Goal: Answer question/provide support: Share knowledge or assist other users

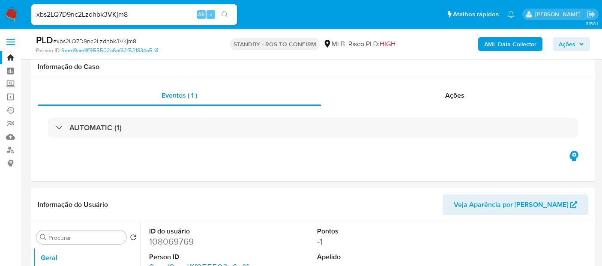
select select "10"
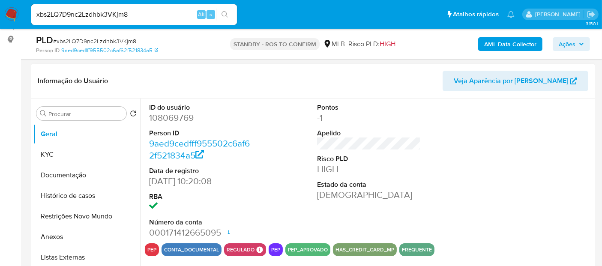
scroll to position [95, 0]
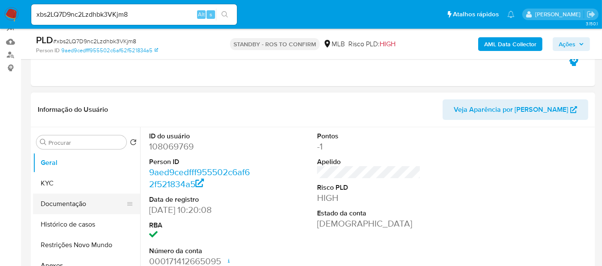
click at [71, 201] on button "Documentação" at bounding box center [83, 204] width 100 height 21
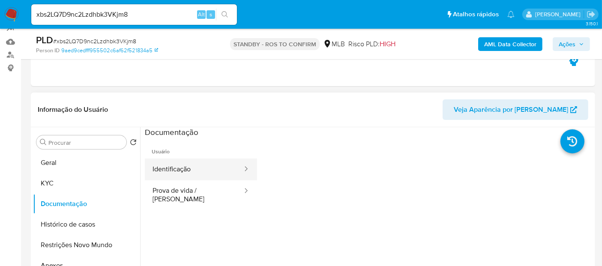
click at [174, 170] on button "Identificação" at bounding box center [194, 170] width 99 height 22
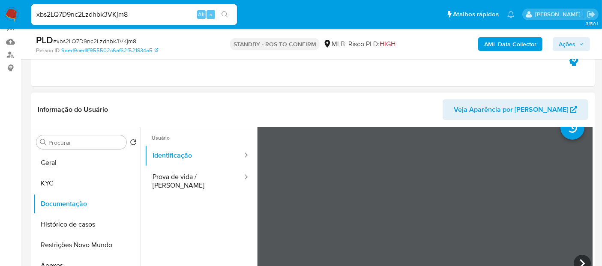
scroll to position [0, 0]
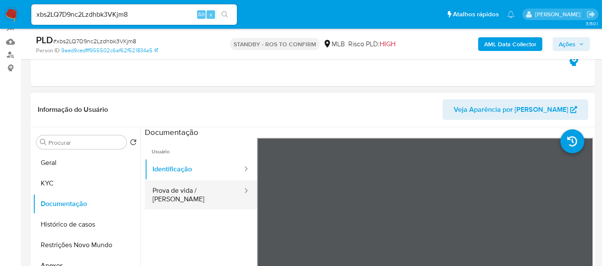
drag, startPoint x: 182, startPoint y: 191, endPoint x: 245, endPoint y: 192, distance: 62.6
click at [183, 192] on button "Prova de vida / Selfie" at bounding box center [194, 194] width 99 height 29
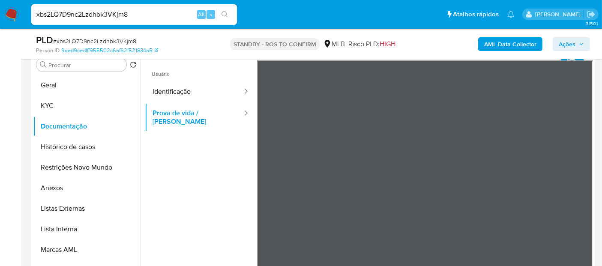
scroll to position [177, 0]
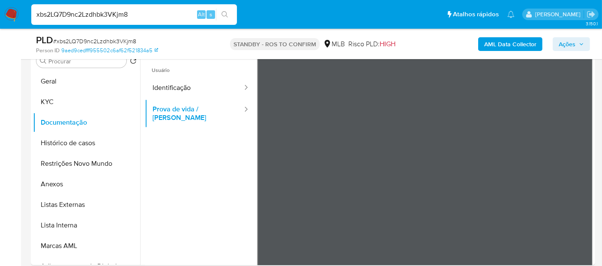
drag, startPoint x: 144, startPoint y: 11, endPoint x: 0, endPoint y: 18, distance: 143.7
click at [0, 18] on nav "Pausado Ver notificaciones xbs2LQ7D9nc2Lzdhbk3VKjm8 Alt s Atalhos rápidos Presi…" at bounding box center [301, 14] width 602 height 29
paste input "Kb3m0H6yuPkfOU0GaHdRLLJI"
type input "Kb3m0H6yuPkfOU0GaHdRLLJI"
click at [225, 12] on icon "search-icon" at bounding box center [225, 14] width 7 height 7
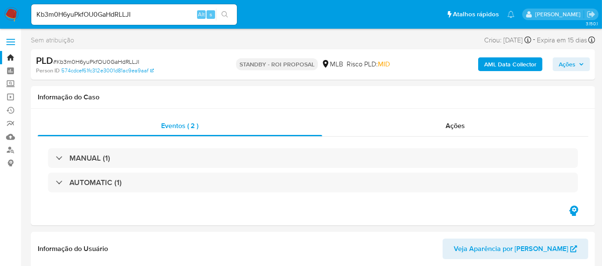
select select "10"
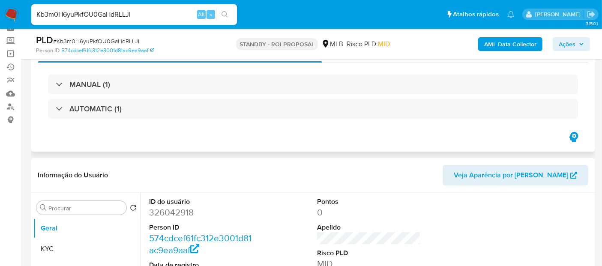
scroll to position [143, 0]
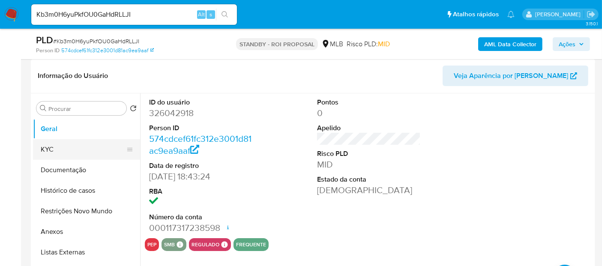
click at [57, 146] on button "KYC" at bounding box center [83, 149] width 100 height 21
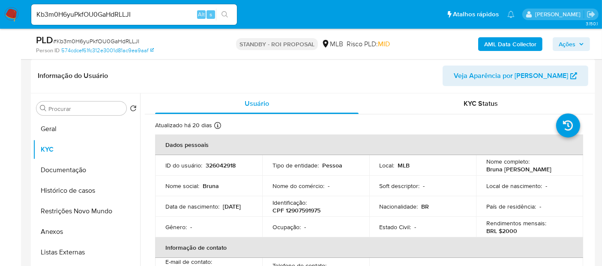
drag, startPoint x: 168, startPoint y: 210, endPoint x: 211, endPoint y: 210, distance: 43.7
click at [211, 210] on td "Data de nascimento : 10/01/2001" at bounding box center [208, 206] width 107 height 21
drag, startPoint x: 38, startPoint y: 131, endPoint x: 55, endPoint y: 130, distance: 17.1
click at [38, 131] on button "Geral" at bounding box center [83, 129] width 100 height 21
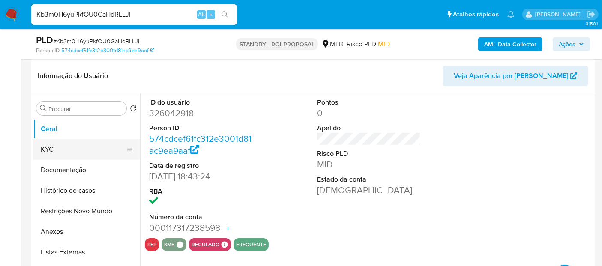
click at [57, 150] on button "KYC" at bounding box center [83, 149] width 100 height 21
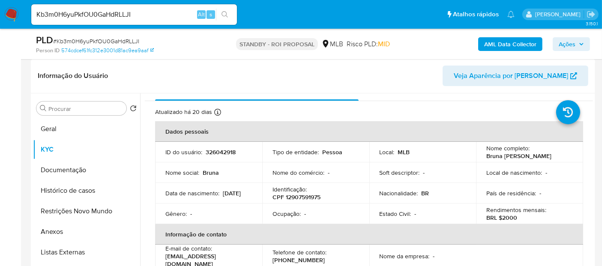
scroll to position [0, 0]
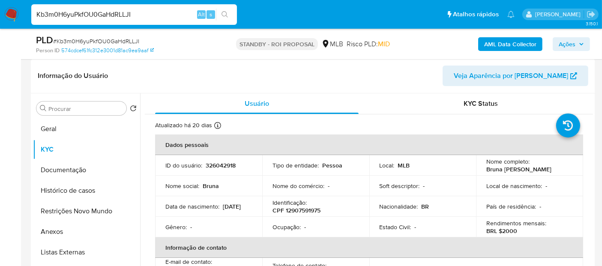
drag, startPoint x: 151, startPoint y: 9, endPoint x: 0, endPoint y: 18, distance: 151.6
click at [0, 18] on nav "Pausado Ver notificaciones Kb3m0H6yuPkfOU0GaHdRLLJI Alt s Atalhos rápidos Presi…" at bounding box center [301, 14] width 602 height 29
paste input "RhGeah3a08bNTPd2jWmsNsG3"
type input "RhGeah3a08bNTPd2jWmsNsG3"
click at [223, 14] on icon "search-icon" at bounding box center [225, 14] width 7 height 7
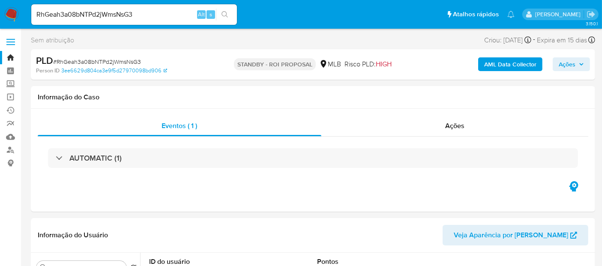
select select "10"
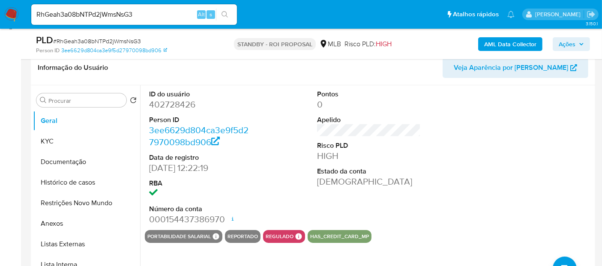
scroll to position [190, 0]
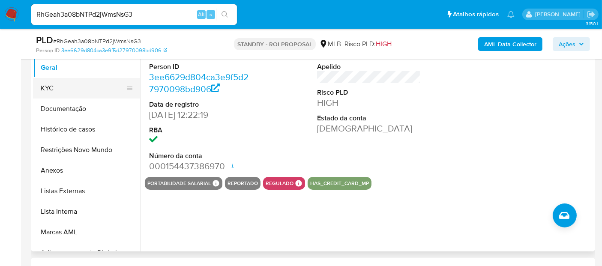
click at [56, 86] on button "KYC" at bounding box center [83, 88] width 100 height 21
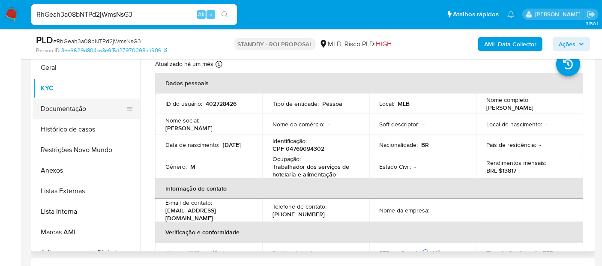
click at [55, 109] on button "Documentação" at bounding box center [83, 109] width 100 height 21
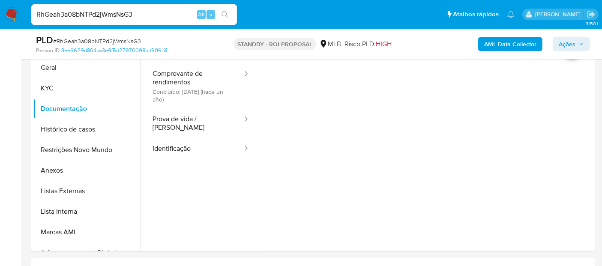
scroll to position [143, 0]
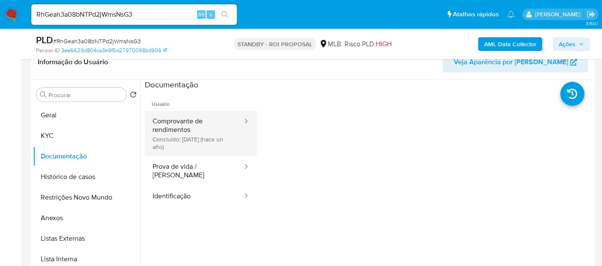
click at [189, 132] on button "Comprovante de rendimentos Concluído: 03/07/2024 (hace un año)" at bounding box center [194, 133] width 99 height 45
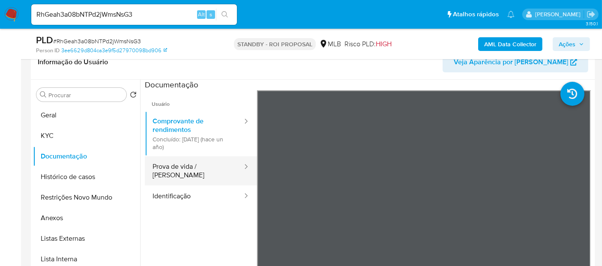
click at [171, 169] on button "Prova de vida / Selfie" at bounding box center [194, 170] width 99 height 29
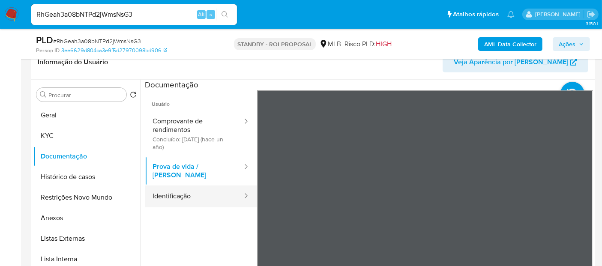
drag, startPoint x: 168, startPoint y: 191, endPoint x: 244, endPoint y: 192, distance: 76.7
click at [168, 191] on button "Identificação" at bounding box center [194, 197] width 99 height 22
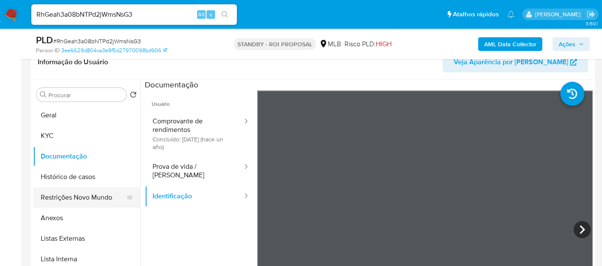
click at [62, 202] on button "Restrições Novo Mundo" at bounding box center [83, 197] width 100 height 21
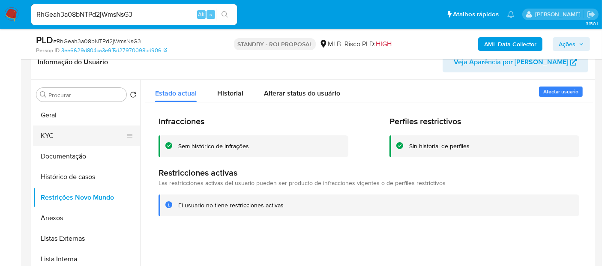
click at [49, 135] on button "KYC" at bounding box center [83, 136] width 100 height 21
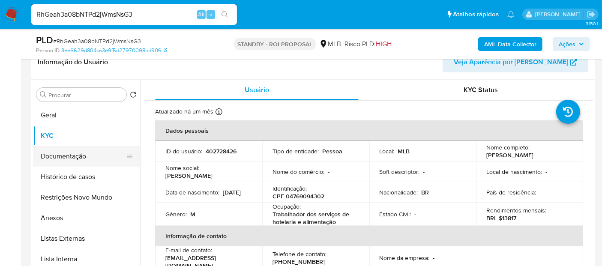
click at [69, 159] on button "Documentação" at bounding box center [83, 156] width 100 height 21
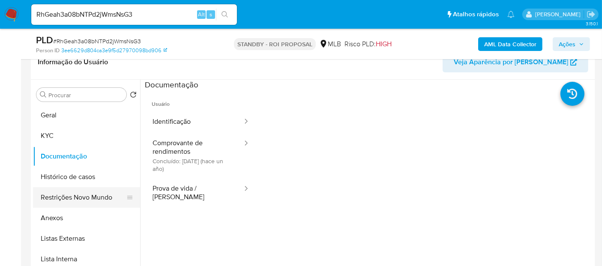
click at [58, 195] on button "Restrições Novo Mundo" at bounding box center [83, 197] width 100 height 21
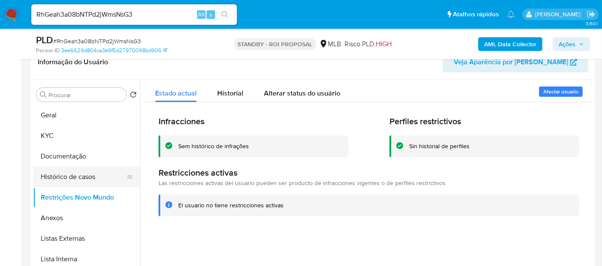
click at [81, 177] on button "Histórico de casos" at bounding box center [83, 177] width 100 height 21
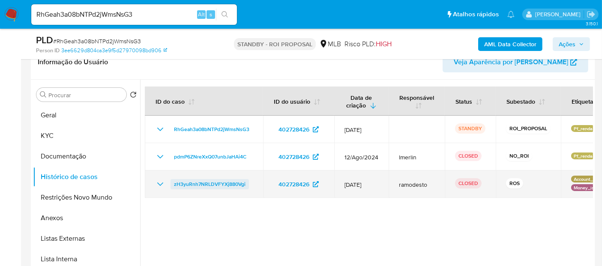
click at [204, 186] on span "zH3yuRnh7NRLDVFYXj880Vgi" at bounding box center [210, 184] width 72 height 10
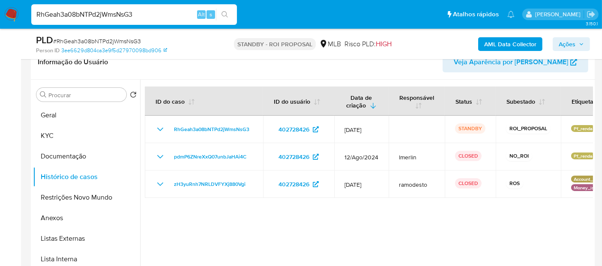
drag, startPoint x: 144, startPoint y: 15, endPoint x: 0, endPoint y: 38, distance: 146.2
paste input "OnZTBZOtqAUuktkG2nUpQ5QA"
type input "OnZTBZOtqAUuktkG2nUpQ5QA"
click at [222, 14] on icon "search-icon" at bounding box center [225, 14] width 7 height 7
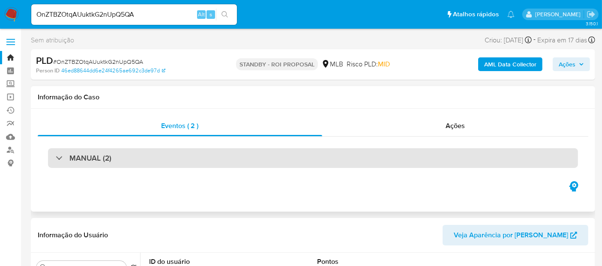
select select "10"
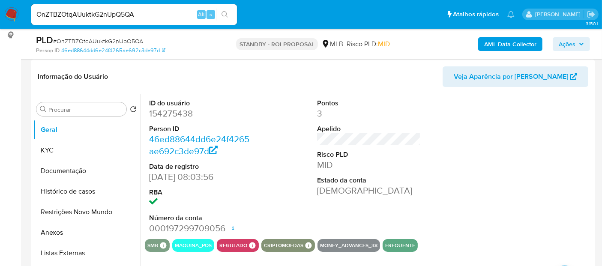
scroll to position [143, 0]
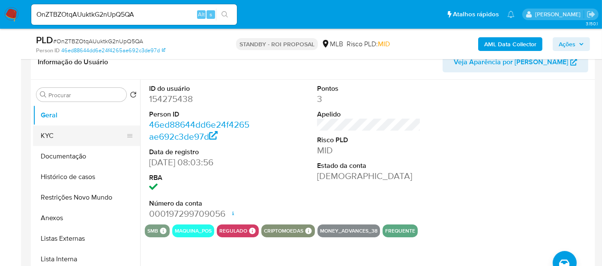
click at [49, 138] on button "KYC" at bounding box center [83, 136] width 100 height 21
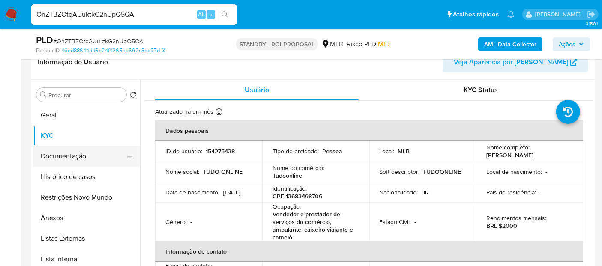
click at [57, 162] on button "Documentação" at bounding box center [83, 156] width 100 height 21
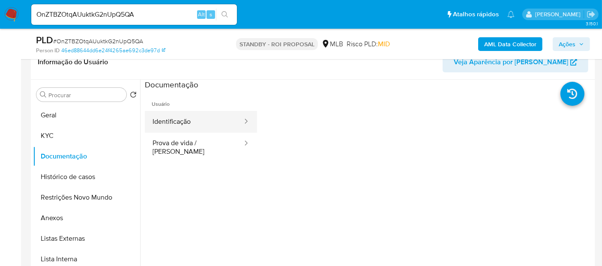
click at [187, 121] on button "Identificação" at bounding box center [194, 122] width 99 height 22
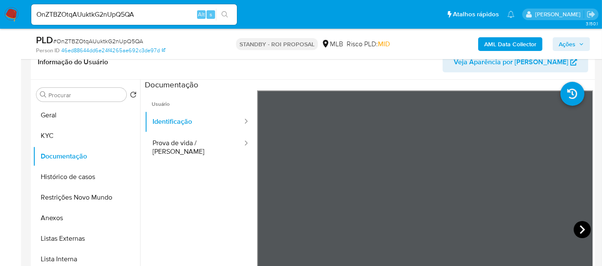
click at [578, 227] on icon at bounding box center [582, 229] width 17 height 17
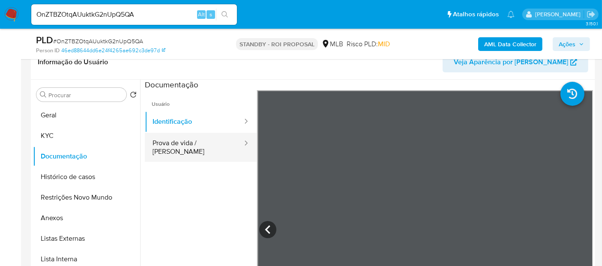
click at [181, 147] on button "Prova de vida / Selfie" at bounding box center [194, 147] width 99 height 29
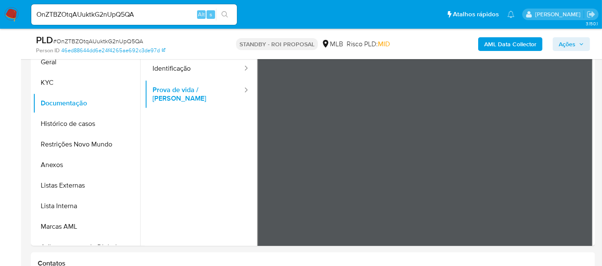
scroll to position [185, 0]
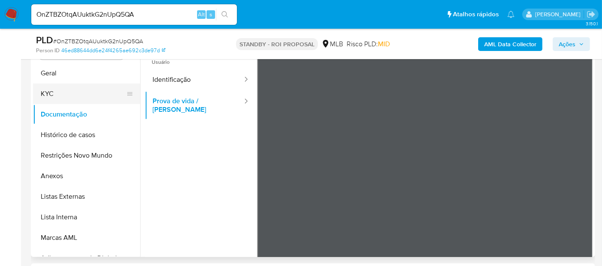
click at [59, 94] on button "KYC" at bounding box center [83, 94] width 100 height 21
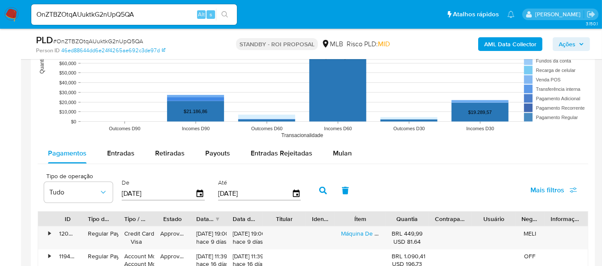
scroll to position [851, 0]
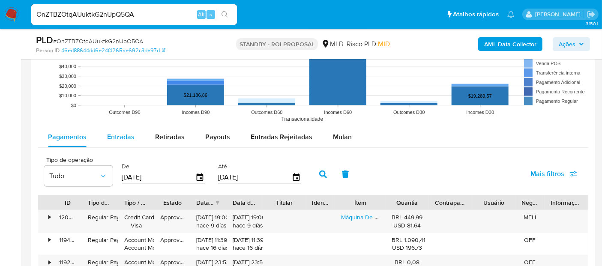
click at [114, 137] on span "Entradas" at bounding box center [120, 137] width 27 height 10
select select "10"
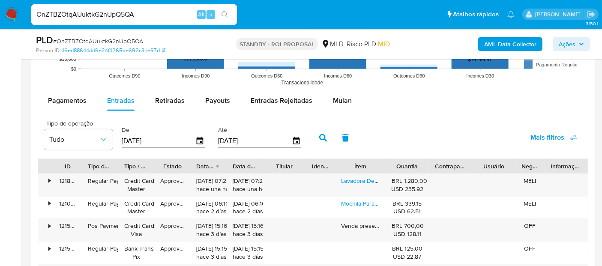
scroll to position [947, 0]
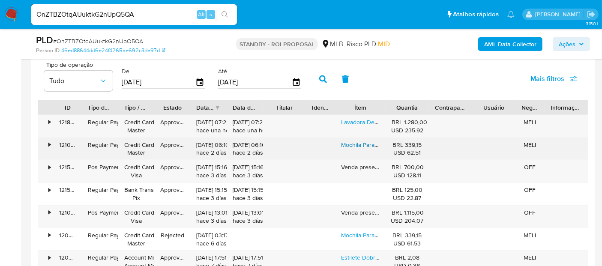
click at [360, 141] on link "Mochila Para Ferramentas 16'' - Stanley" at bounding box center [392, 145] width 103 height 9
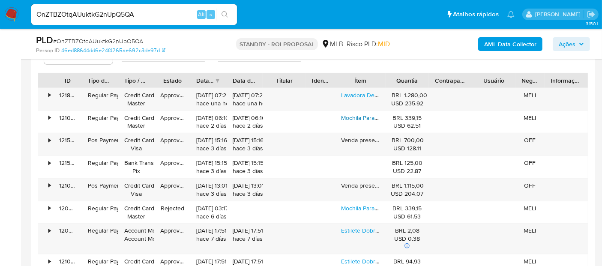
scroll to position [994, 0]
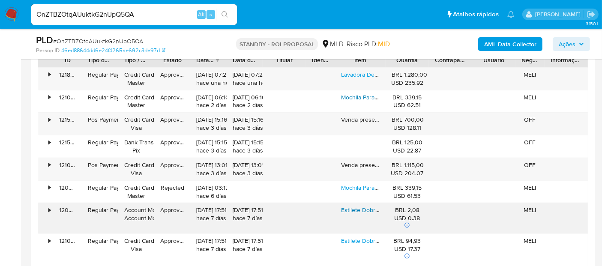
click at [365, 209] on link "Estilete Dobrável Dewalt Dwht10992 Dobrável Push & Flip" at bounding box center [418, 210] width 154 height 9
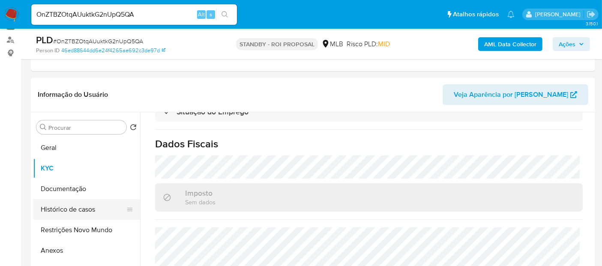
scroll to position [95, 0]
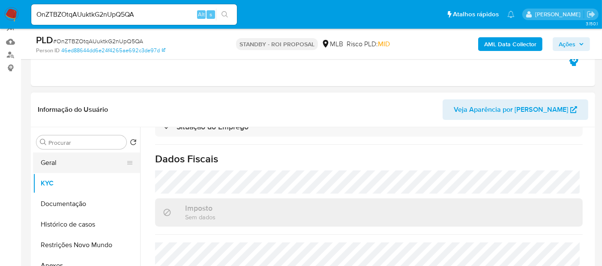
click at [41, 168] on button "Geral" at bounding box center [83, 163] width 100 height 21
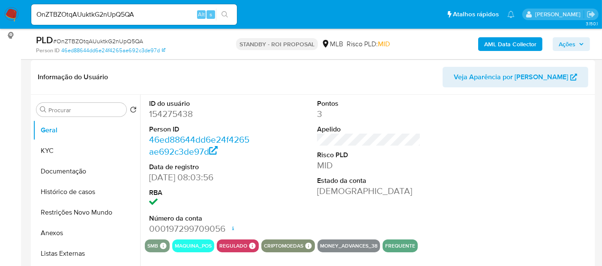
scroll to position [143, 0]
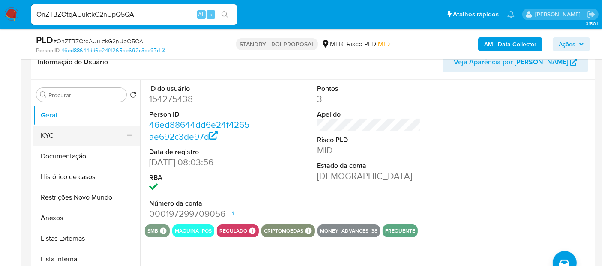
click at [53, 135] on button "KYC" at bounding box center [83, 136] width 100 height 21
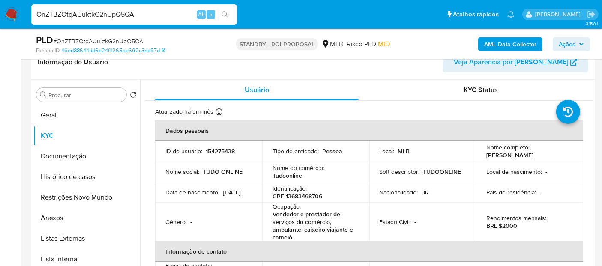
drag, startPoint x: 130, startPoint y: 16, endPoint x: 0, endPoint y: 16, distance: 130.3
click at [0, 16] on nav "Pausado Ver notificaciones OnZTBZOtqAUuktkG2nUpQ5QA Alt s Atalhos rápidos Presi…" at bounding box center [301, 14] width 602 height 29
paste input "HJekG4ZyBlkEEsooYue381bu"
type input "HJekG4ZyBlkEEsooYue381bu"
click at [226, 14] on icon "search-icon" at bounding box center [225, 14] width 6 height 6
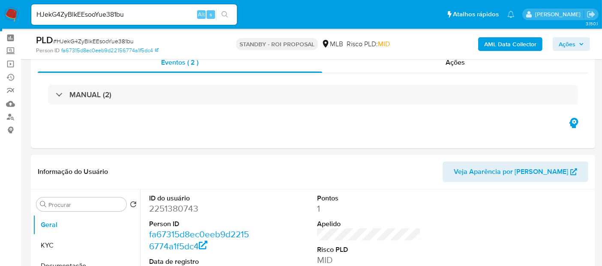
scroll to position [95, 0]
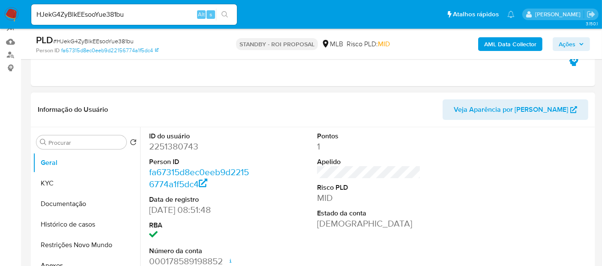
select select "10"
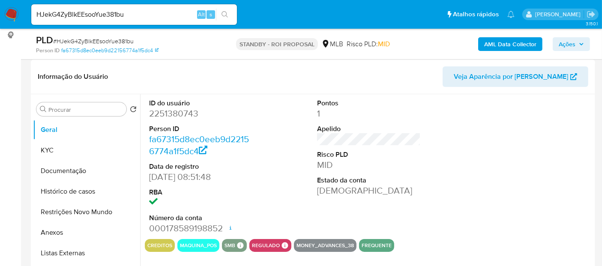
scroll to position [190, 0]
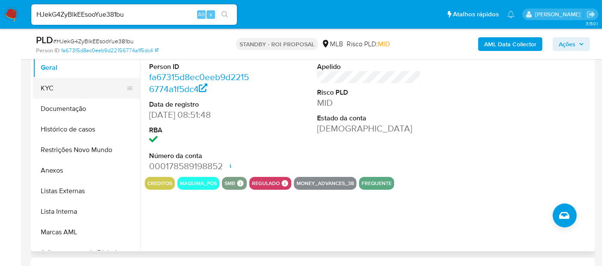
drag, startPoint x: 53, startPoint y: 89, endPoint x: 59, endPoint y: 90, distance: 5.6
click at [54, 89] on button "KYC" at bounding box center [83, 88] width 100 height 21
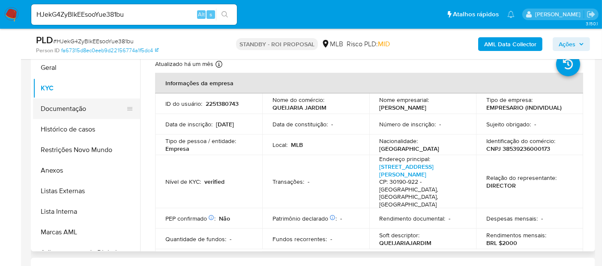
drag, startPoint x: 57, startPoint y: 109, endPoint x: 84, endPoint y: 109, distance: 26.6
click at [58, 109] on button "Documentação" at bounding box center [83, 109] width 100 height 21
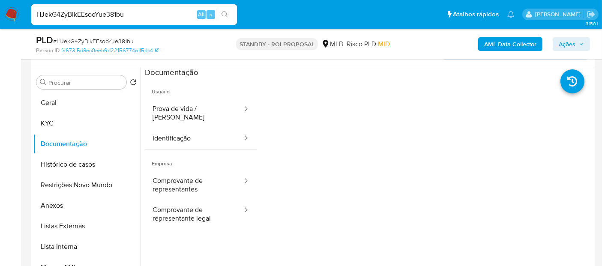
scroll to position [143, 0]
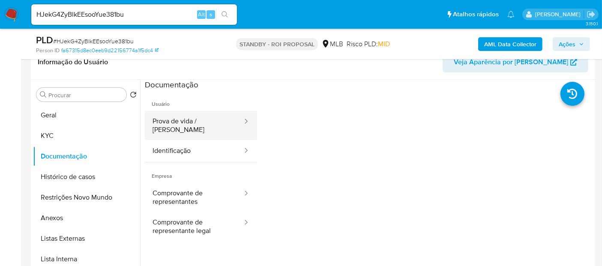
click at [177, 122] on button "Prova de vida / Selfie" at bounding box center [194, 125] width 99 height 29
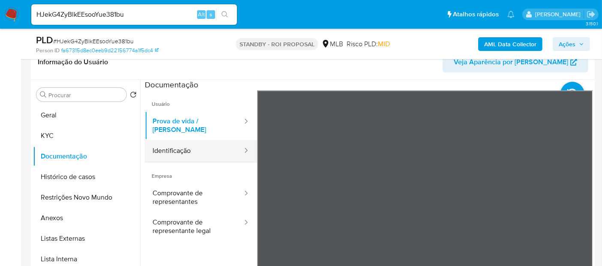
drag, startPoint x: 177, startPoint y: 143, endPoint x: 215, endPoint y: 142, distance: 38.6
click at [177, 142] on button "Identificação" at bounding box center [194, 151] width 99 height 22
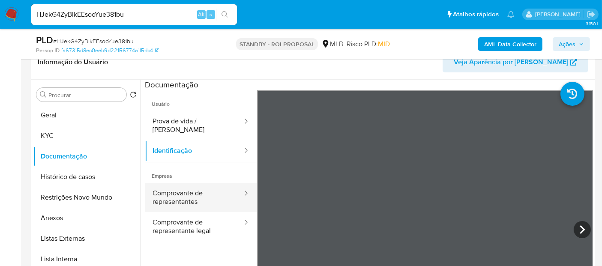
click at [179, 189] on button "Comprovante de representantes" at bounding box center [194, 197] width 99 height 29
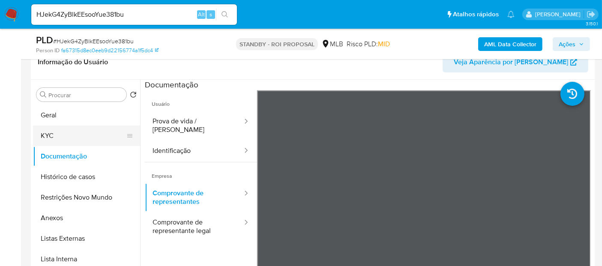
click at [53, 136] on button "KYC" at bounding box center [83, 136] width 100 height 21
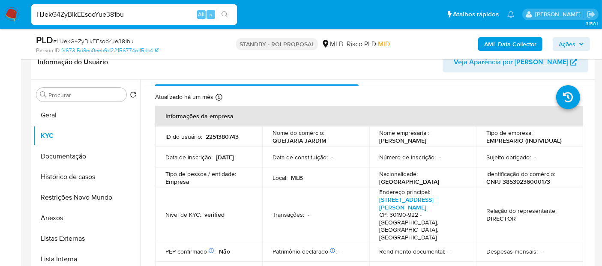
scroll to position [0, 0]
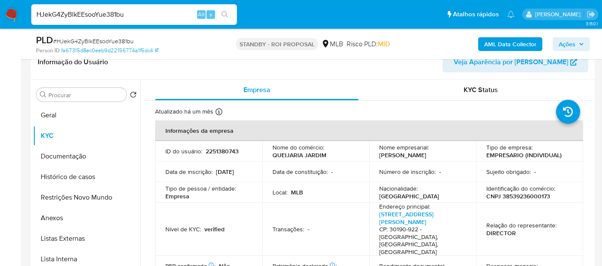
drag, startPoint x: 146, startPoint y: 14, endPoint x: 0, endPoint y: 29, distance: 146.5
paste input "hZkkxBnStpMfceBTJO0nqmi6"
type input "hZkkxBnStpMfceBTJO0nqmi6"
click at [227, 11] on icon "search-icon" at bounding box center [225, 14] width 7 height 7
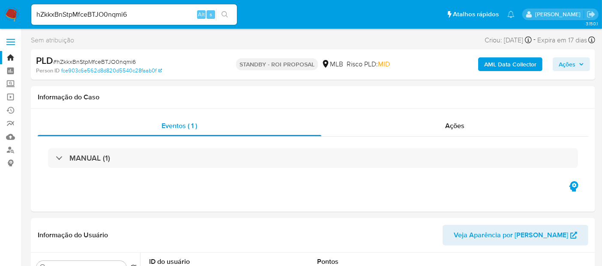
select select "10"
drag, startPoint x: 138, startPoint y: 15, endPoint x: 0, endPoint y: 27, distance: 139.0
click at [0, 27] on nav "Pausado Ver notificaciones hZkkxBnStpMfceBTJO0nqmi6 Alt s Atalhos rápidos Presi…" at bounding box center [301, 14] width 602 height 29
click at [225, 10] on button "search-icon" at bounding box center [225, 15] width 18 height 12
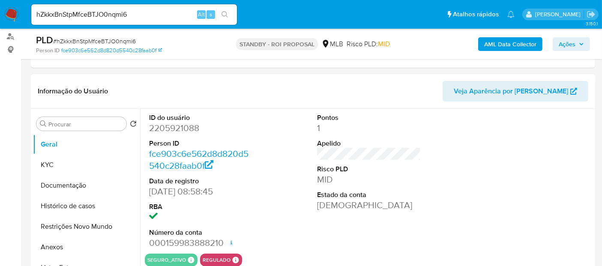
scroll to position [143, 0]
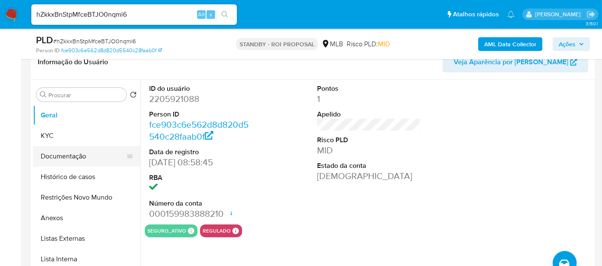
click at [58, 160] on button "Documentação" at bounding box center [83, 156] width 100 height 21
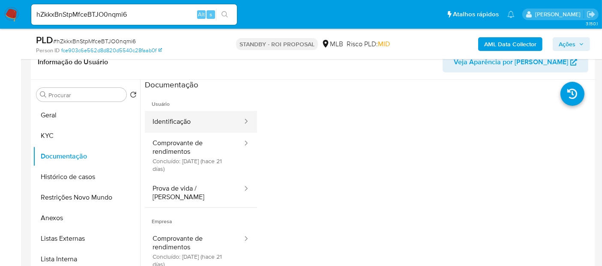
click at [207, 116] on button "Identificação" at bounding box center [194, 122] width 99 height 22
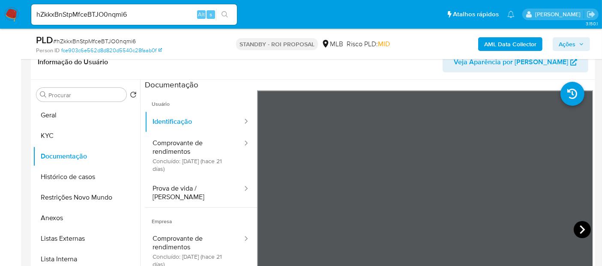
click at [575, 228] on icon at bounding box center [582, 229] width 17 height 17
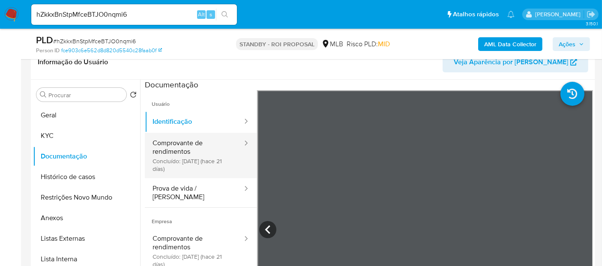
click at [185, 149] on button "Comprovante de rendimentos Concluído: 21/07/2025 (hace 21 días)" at bounding box center [194, 155] width 99 height 45
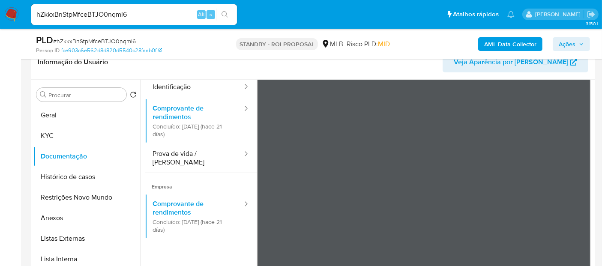
scroll to position [48, 0]
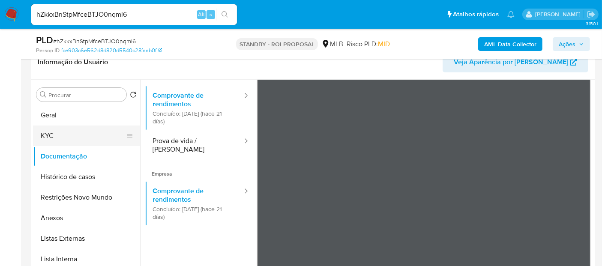
click at [49, 132] on button "KYC" at bounding box center [83, 136] width 100 height 21
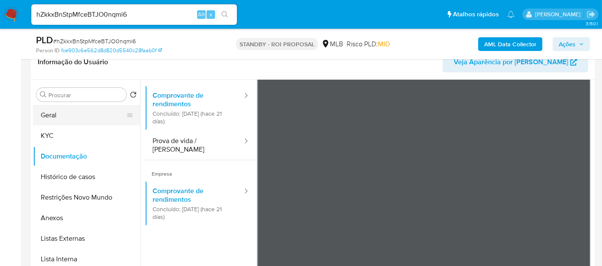
scroll to position [0, 0]
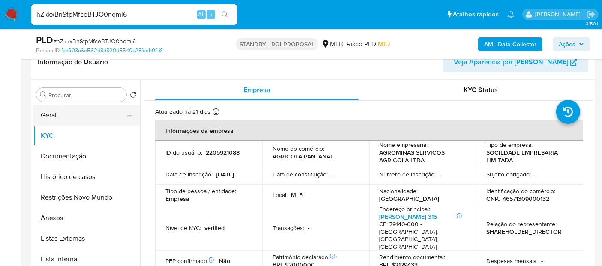
click at [67, 114] on button "Geral" at bounding box center [83, 115] width 100 height 21
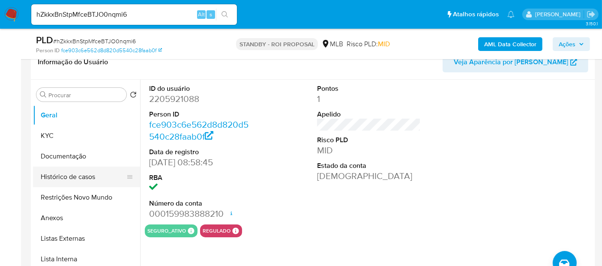
click at [64, 175] on button "Histórico de casos" at bounding box center [83, 177] width 100 height 21
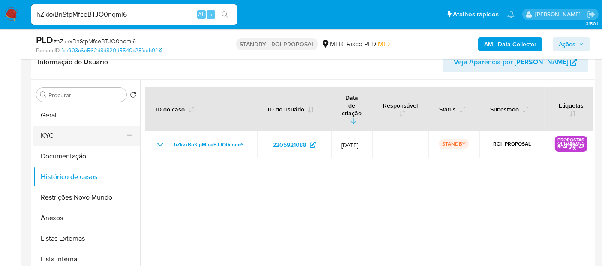
click at [48, 141] on button "KYC" at bounding box center [83, 136] width 100 height 21
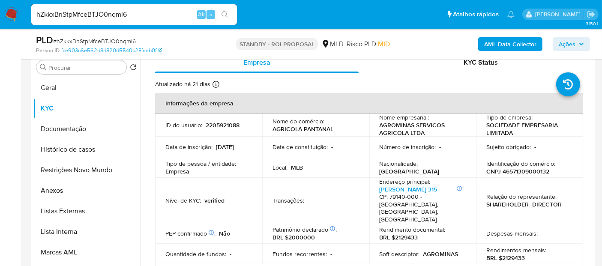
scroll to position [190, 0]
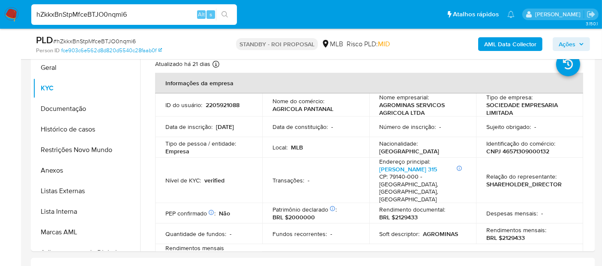
drag, startPoint x: 138, startPoint y: 15, endPoint x: 0, endPoint y: 19, distance: 137.6
click at [0, 19] on nav "Pausado Ver notificaciones hZkkxBnStpMfceBTJO0nqmi6 Alt s Atalhos rápidos Presi…" at bounding box center [301, 14] width 602 height 29
paste input "TN66cdAno94bN9ZpCX7aBpO4"
type input "TN66cdAno94bN9ZpCX7aBpO4"
click at [225, 12] on icon "search-icon" at bounding box center [225, 14] width 7 height 7
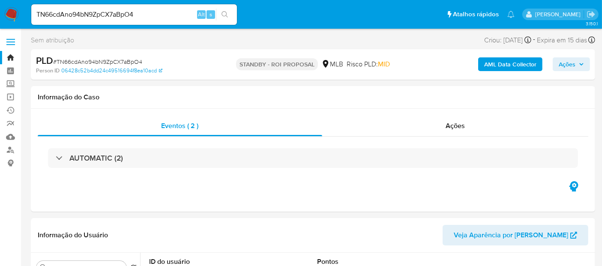
select select "10"
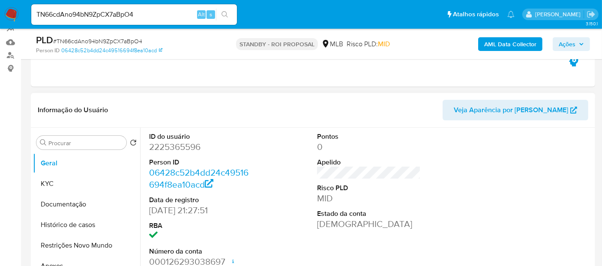
scroll to position [95, 0]
click at [58, 185] on button "KYC" at bounding box center [83, 183] width 100 height 21
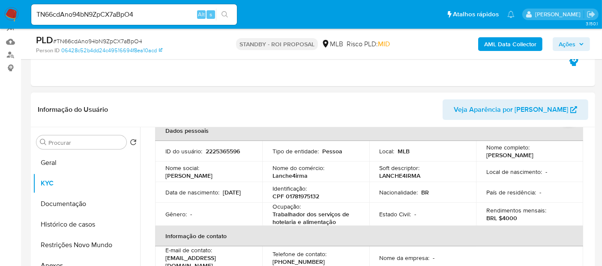
scroll to position [0, 0]
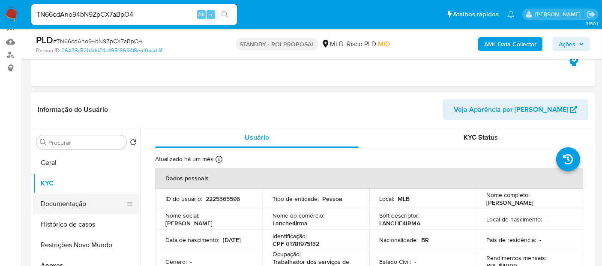
drag, startPoint x: 59, startPoint y: 201, endPoint x: 71, endPoint y: 201, distance: 12.0
click at [59, 201] on button "Documentação" at bounding box center [83, 204] width 100 height 21
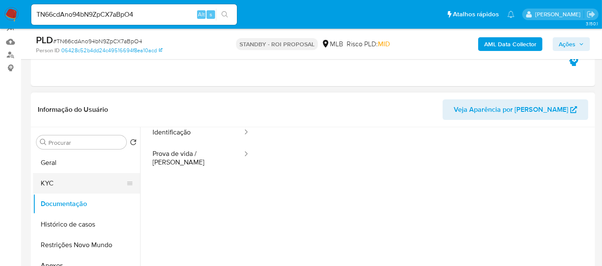
scroll to position [22, 0]
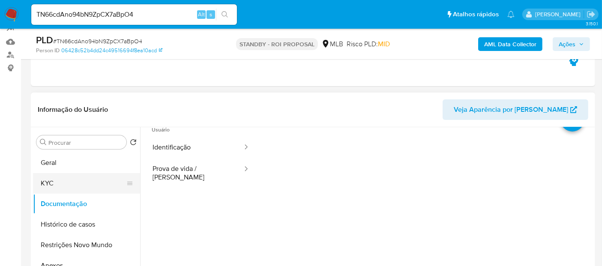
click at [45, 182] on button "KYC" at bounding box center [83, 183] width 100 height 21
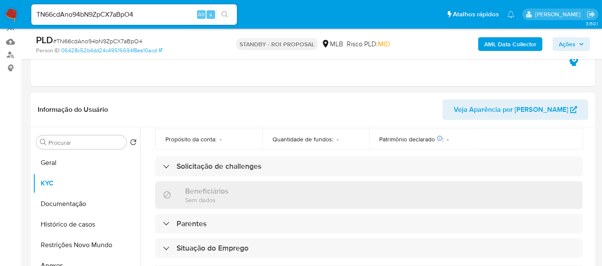
scroll to position [285, 0]
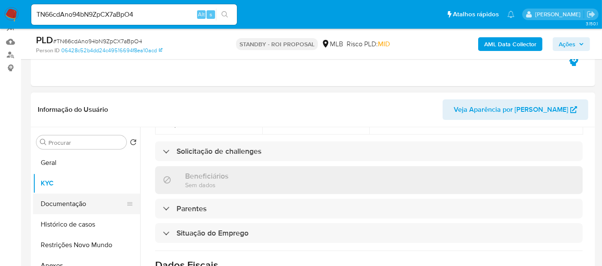
click at [56, 208] on button "Documentação" at bounding box center [83, 204] width 100 height 21
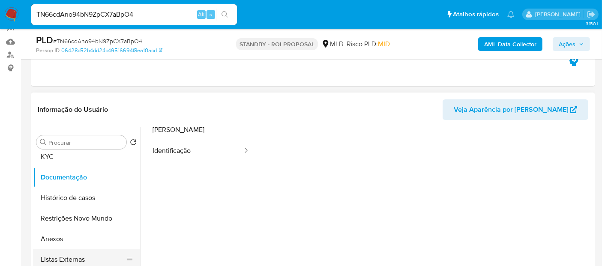
scroll to position [0, 0]
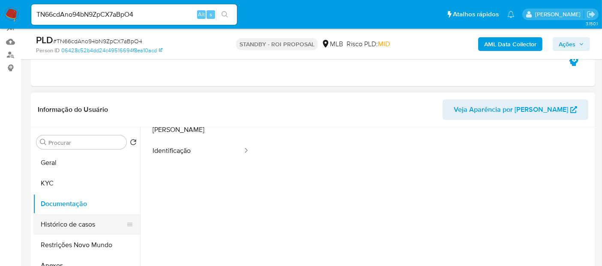
click at [80, 223] on button "Histórico de casos" at bounding box center [83, 224] width 100 height 21
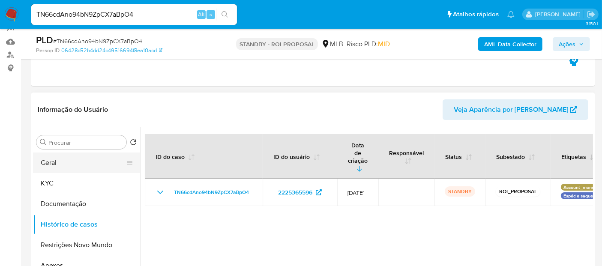
click at [63, 167] on button "Geral" at bounding box center [83, 163] width 100 height 21
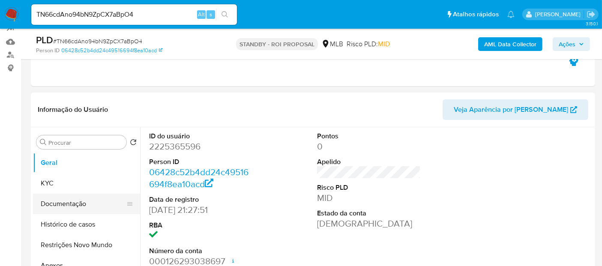
drag, startPoint x: 70, startPoint y: 201, endPoint x: 79, endPoint y: 201, distance: 8.6
click at [71, 201] on button "Documentação" at bounding box center [83, 204] width 100 height 21
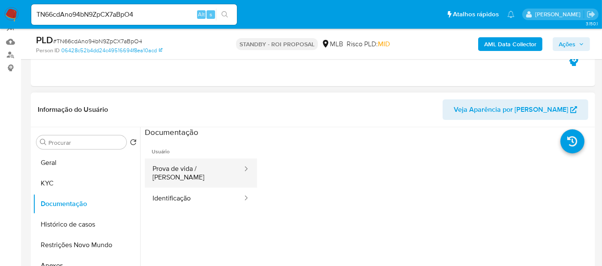
click at [195, 171] on button "Prova de vida / Selfie" at bounding box center [194, 173] width 99 height 29
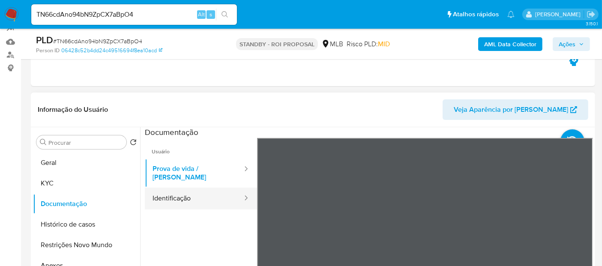
click at [185, 189] on button "Identificação" at bounding box center [194, 199] width 99 height 22
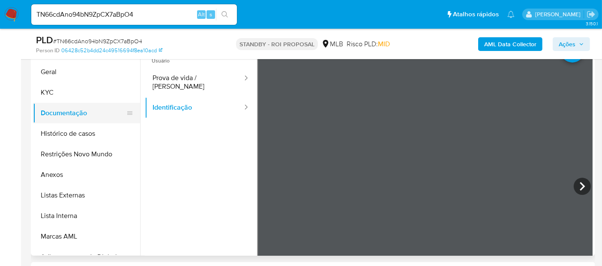
scroll to position [116, 0]
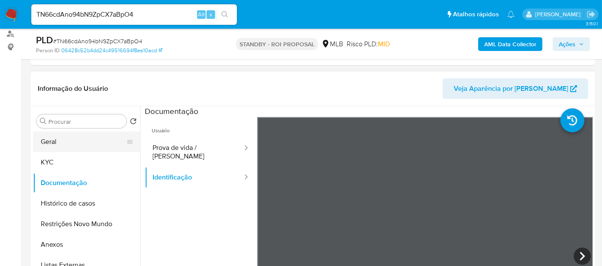
drag, startPoint x: 71, startPoint y: 140, endPoint x: 77, endPoint y: 139, distance: 6.6
click at [71, 140] on button "Geral" at bounding box center [83, 142] width 100 height 21
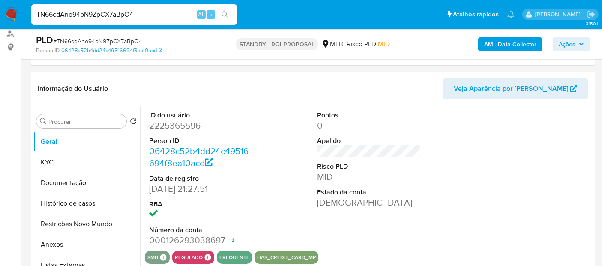
drag, startPoint x: 24, startPoint y: 27, endPoint x: 0, endPoint y: 74, distance: 52.5
paste input "0QhihpRzUEjufBUb0v7pltmw"
type input "0QhihpRzUEjufBUb0v7pltmw"
click at [225, 12] on icon "search-icon" at bounding box center [225, 14] width 7 height 7
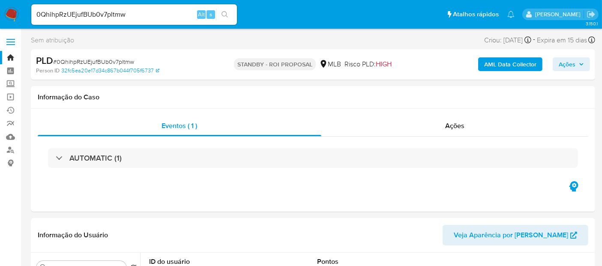
select select "10"
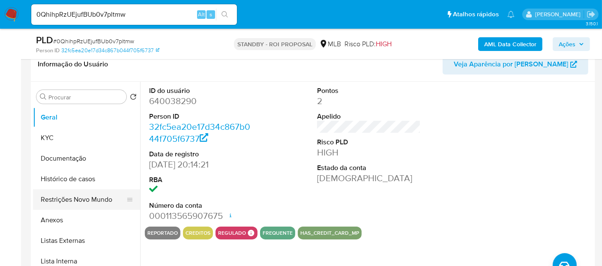
scroll to position [143, 0]
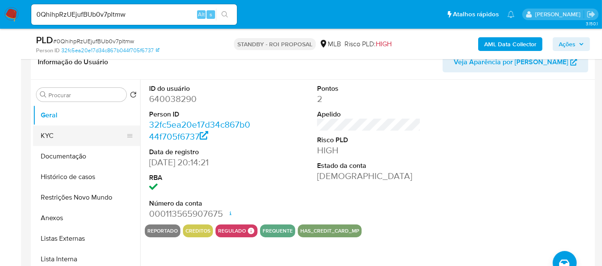
click at [50, 133] on button "KYC" at bounding box center [83, 136] width 100 height 21
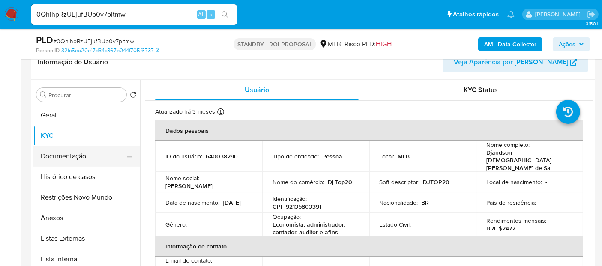
click at [54, 155] on button "Documentação" at bounding box center [83, 156] width 100 height 21
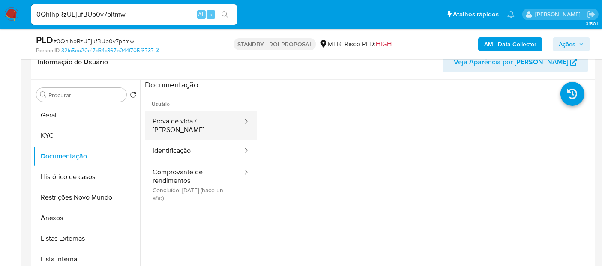
click at [195, 121] on button "Prova de vida / Selfie" at bounding box center [194, 125] width 99 height 29
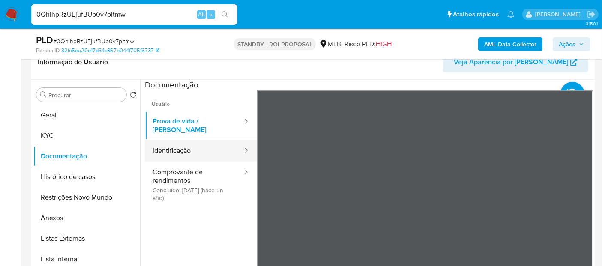
click at [174, 147] on button "Identificação" at bounding box center [194, 151] width 99 height 22
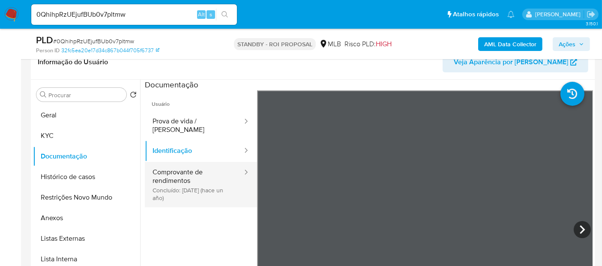
click at [170, 171] on button "Comprovante de rendimentos Concluído: 29/07/2024 (hace un año)" at bounding box center [194, 184] width 99 height 45
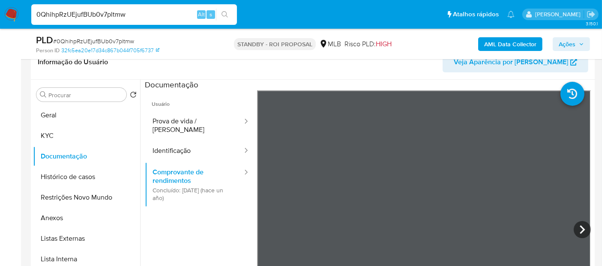
drag, startPoint x: 140, startPoint y: 14, endPoint x: 0, endPoint y: 21, distance: 140.3
click at [0, 21] on nav "Pausado Ver notificaciones 0QhihpRzUEjufBUb0v7pltmw Alt s Atalhos rápidos Presi…" at bounding box center [301, 14] width 602 height 29
paste input "97lQHFpkJwkpjsLSy3LXB3mT"
type input "97lQHFpkJwkpjsLSy3LXB3mT"
click at [225, 10] on button "search-icon" at bounding box center [225, 15] width 18 height 12
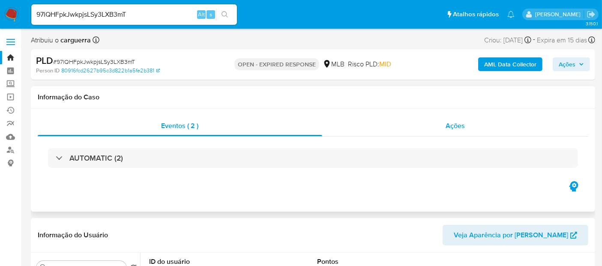
select select "10"
click at [459, 126] on span "Ações" at bounding box center [455, 126] width 19 height 10
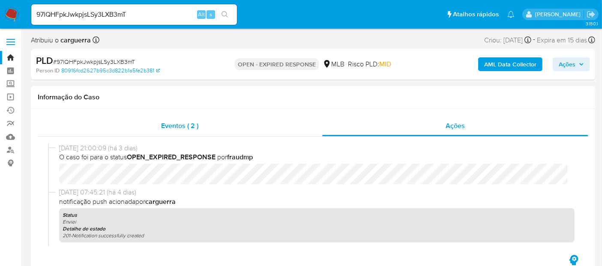
click at [177, 127] on span "Eventos ( 2 )" at bounding box center [179, 126] width 37 height 10
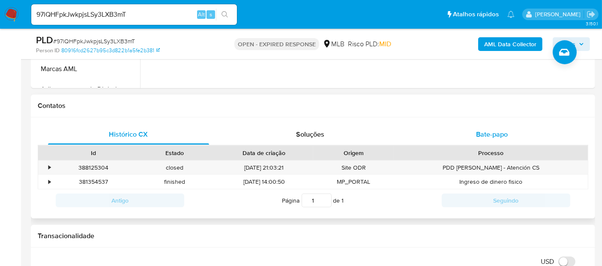
scroll to position [333, 0]
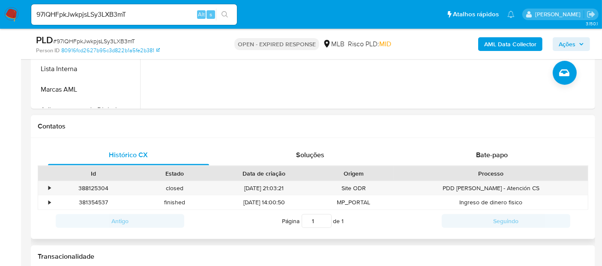
click at [496, 172] on div "Processo" at bounding box center [491, 173] width 182 height 9
click at [492, 152] on span "Bate-papo" at bounding box center [492, 155] width 32 height 10
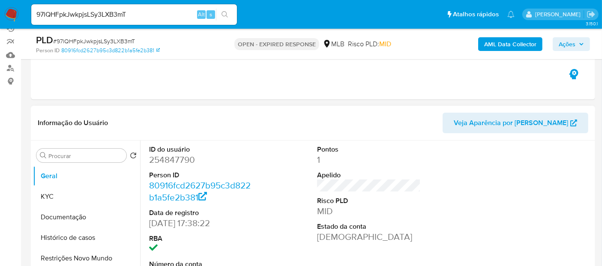
scroll to position [95, 0]
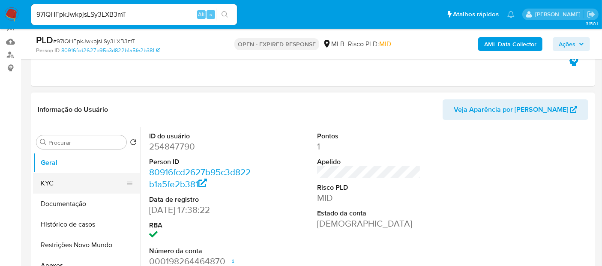
drag, startPoint x: 54, startPoint y: 186, endPoint x: 58, endPoint y: 186, distance: 4.4
click at [54, 186] on button "KYC" at bounding box center [83, 183] width 100 height 21
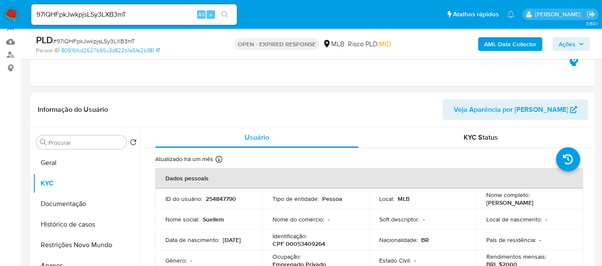
scroll to position [166, 0]
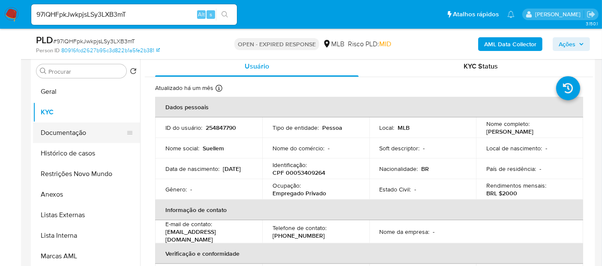
click at [73, 134] on button "Documentação" at bounding box center [83, 133] width 100 height 21
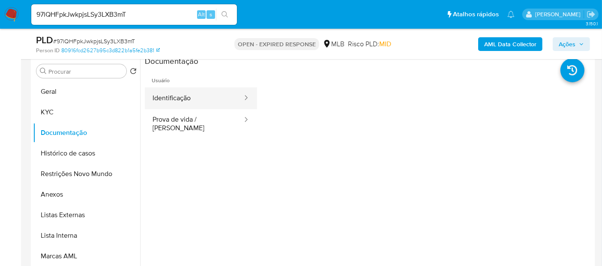
drag, startPoint x: 186, startPoint y: 94, endPoint x: 191, endPoint y: 93, distance: 5.2
click at [191, 93] on button "Identificação" at bounding box center [194, 98] width 99 height 22
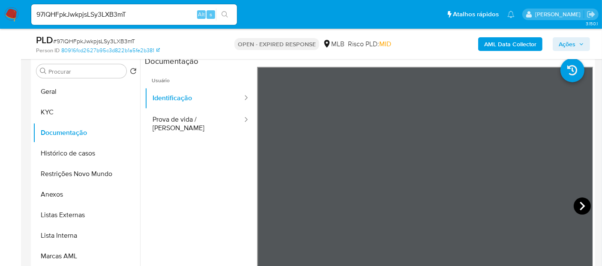
click at [579, 204] on icon at bounding box center [582, 206] width 17 height 17
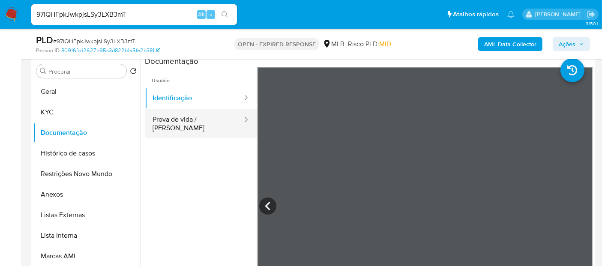
drag, startPoint x: 192, startPoint y: 120, endPoint x: 211, endPoint y: 120, distance: 18.9
click at [194, 120] on button "Prova de vida / Selfie" at bounding box center [194, 123] width 99 height 29
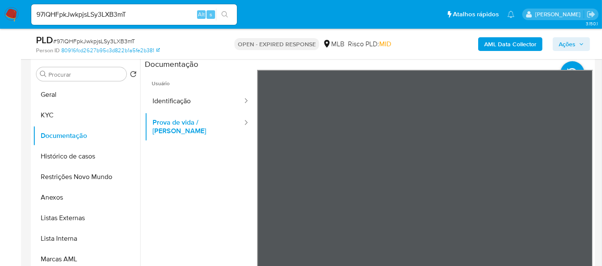
scroll to position [119, 0]
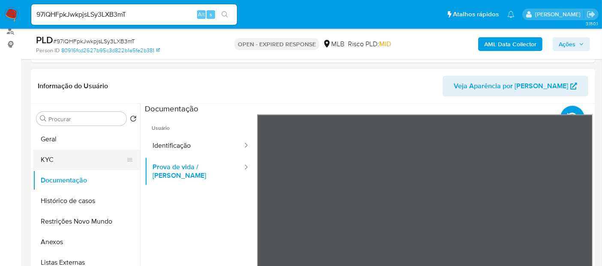
click at [55, 158] on button "KYC" at bounding box center [83, 160] width 100 height 21
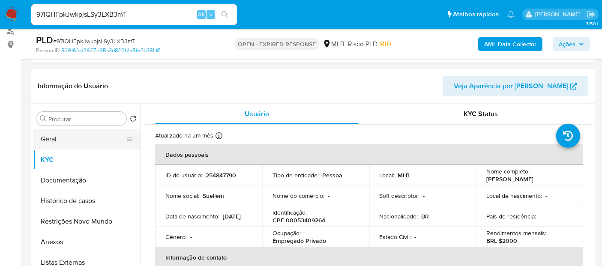
drag, startPoint x: 54, startPoint y: 138, endPoint x: 78, endPoint y: 138, distance: 24.0
click at [55, 138] on button "Geral" at bounding box center [83, 139] width 100 height 21
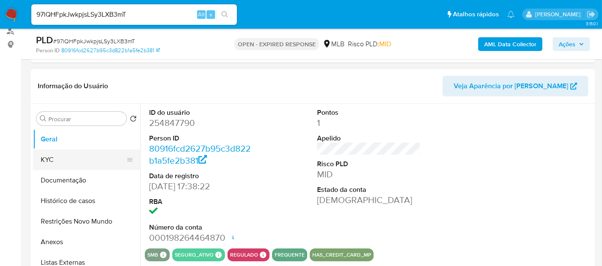
click at [47, 156] on button "KYC" at bounding box center [83, 160] width 100 height 21
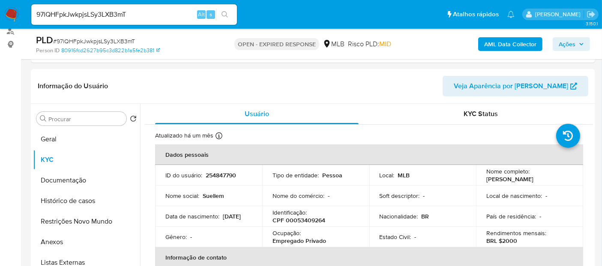
scroll to position [120, 0]
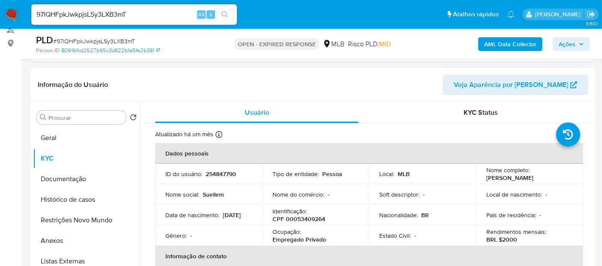
drag, startPoint x: 51, startPoint y: 180, endPoint x: 248, endPoint y: 179, distance: 196.3
click at [54, 180] on button "Documentação" at bounding box center [86, 179] width 107 height 21
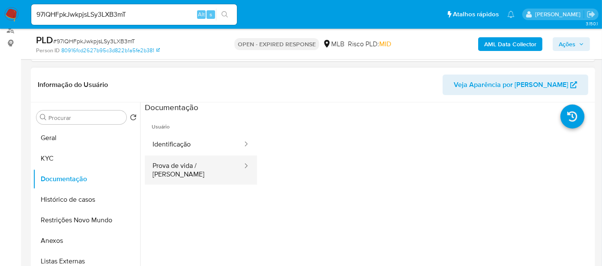
click at [195, 167] on button "Prova de vida / Selfie" at bounding box center [194, 170] width 99 height 29
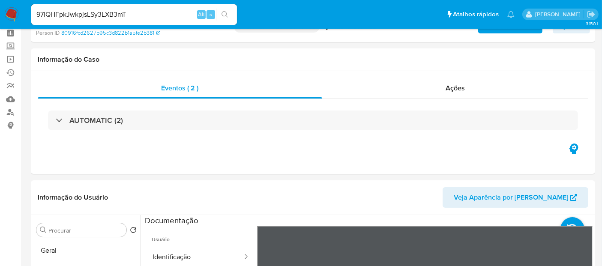
scroll to position [0, 0]
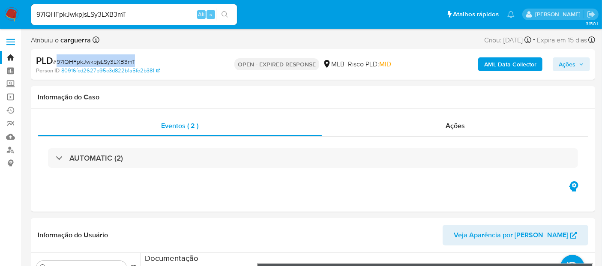
drag, startPoint x: 57, startPoint y: 61, endPoint x: 134, endPoint y: 63, distance: 76.3
click at [134, 63] on span "# 97lQHFpkJwkpjsLSy3LXB3mT" at bounding box center [94, 61] width 82 height 9
copy span "97lQHFpkJwkpjsLSy3LXB3mT"
drag, startPoint x: 142, startPoint y: 18, endPoint x: 0, endPoint y: 18, distance: 141.8
click at [0, 18] on nav "Pausado Ver notificaciones 97lQHFpkJwkpjsLSy3LXB3mT Alt s Atalhos rápidos Presi…" at bounding box center [301, 14] width 602 height 29
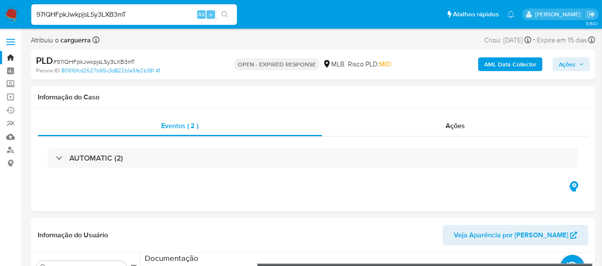
paste input "Ov2OP3TnmSJkhwYcpWTm6amO"
type input "Ov2OP3TnmSJkhwYcpWTm6amO"
click at [223, 12] on icon "search-icon" at bounding box center [225, 14] width 7 height 7
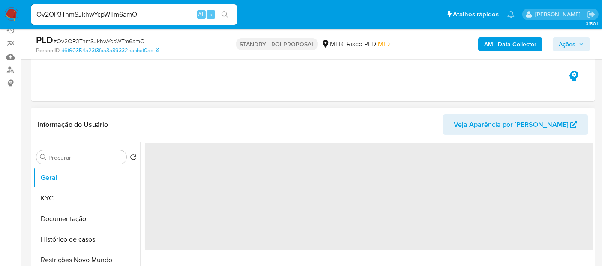
scroll to position [95, 0]
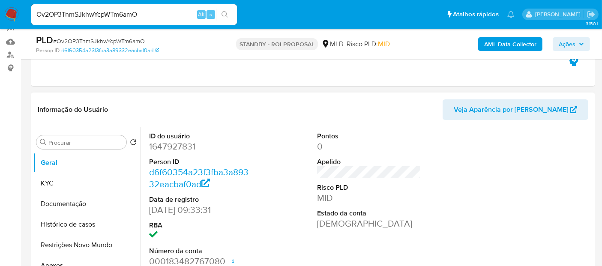
select select "10"
click at [43, 185] on button "KYC" at bounding box center [83, 183] width 100 height 21
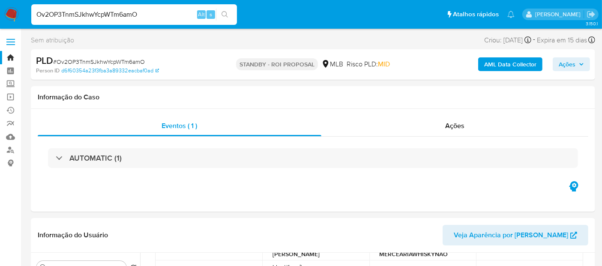
drag, startPoint x: 16, startPoint y: 29, endPoint x: 0, endPoint y: 40, distance: 19.4
paste input "cWc10iHYxysLXx6bQzqH7CCP"
type input "cWc10iHYxysLXx6bQzqH7CCP"
click at [224, 12] on icon "search-icon" at bounding box center [225, 14] width 7 height 7
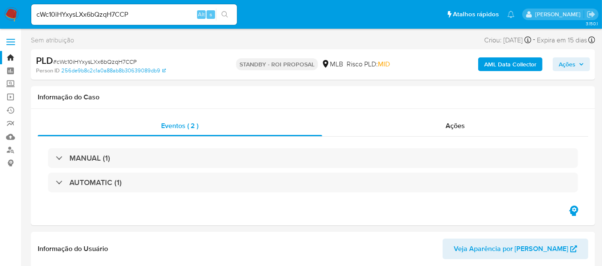
select select "10"
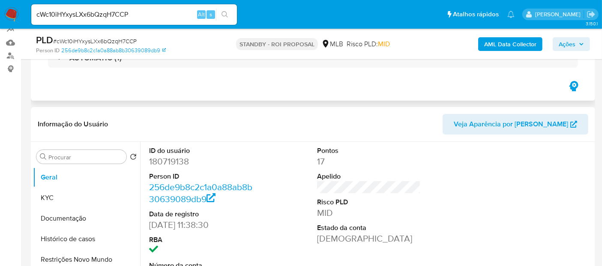
scroll to position [95, 0]
drag, startPoint x: 53, startPoint y: 196, endPoint x: 130, endPoint y: 183, distance: 78.1
click at [54, 195] on button "KYC" at bounding box center [86, 197] width 107 height 21
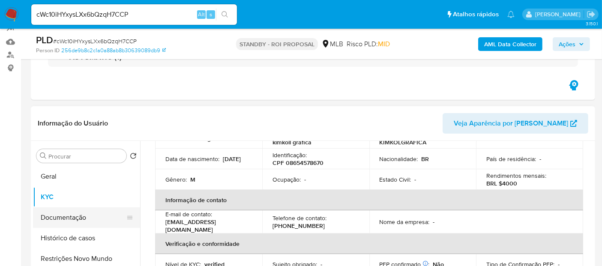
click at [78, 220] on button "Documentação" at bounding box center [83, 217] width 100 height 21
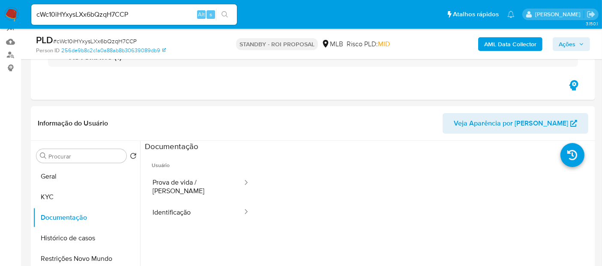
scroll to position [137, 0]
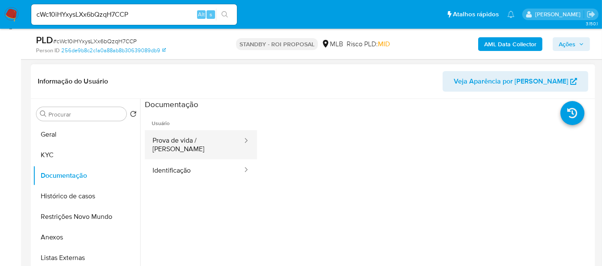
click at [181, 146] on button "Prova de vida / Selfie" at bounding box center [194, 144] width 99 height 29
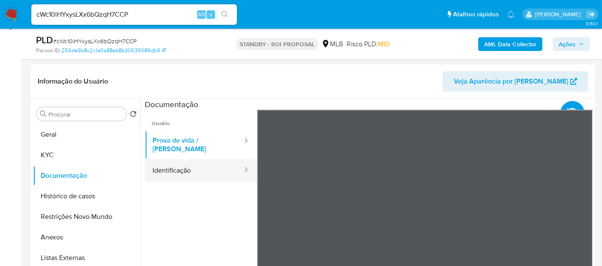
click at [176, 159] on button "Identificação" at bounding box center [194, 170] width 99 height 22
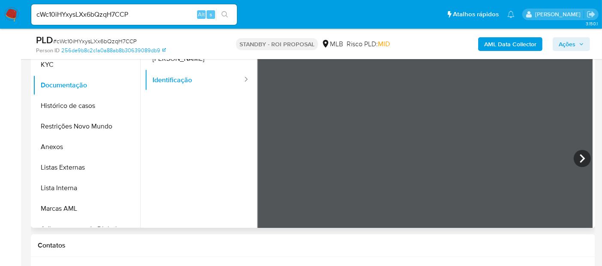
scroll to position [230, 0]
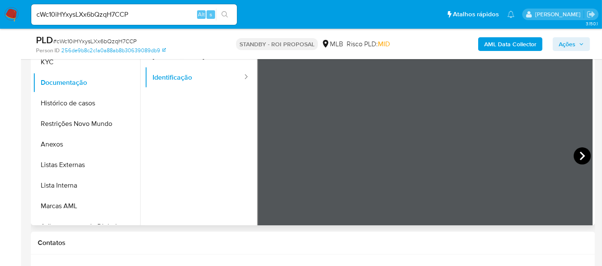
click at [580, 153] on icon at bounding box center [582, 156] width 5 height 9
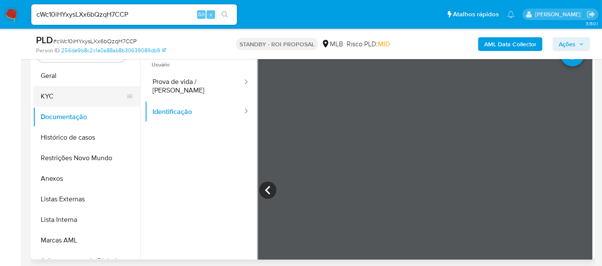
scroll to position [182, 0]
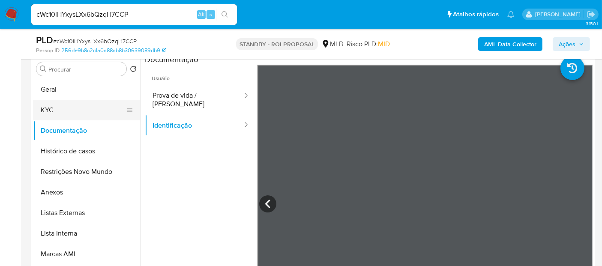
click at [54, 109] on button "KYC" at bounding box center [83, 110] width 100 height 21
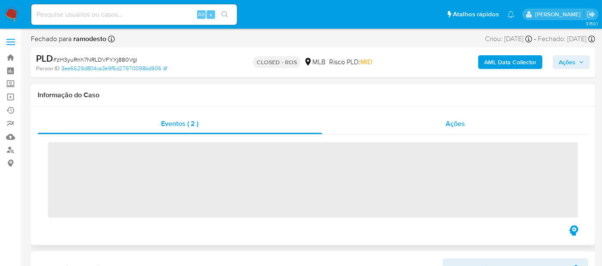
click at [459, 123] on span "Ações" at bounding box center [455, 124] width 19 height 10
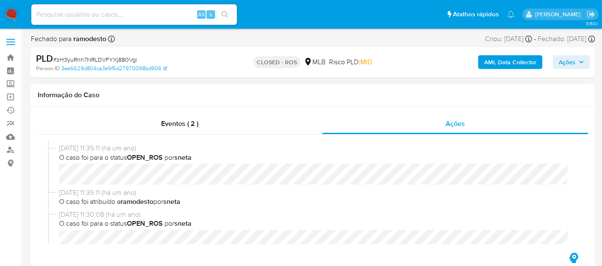
scroll to position [143, 0]
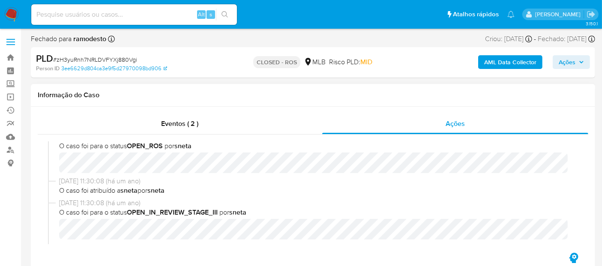
select select "10"
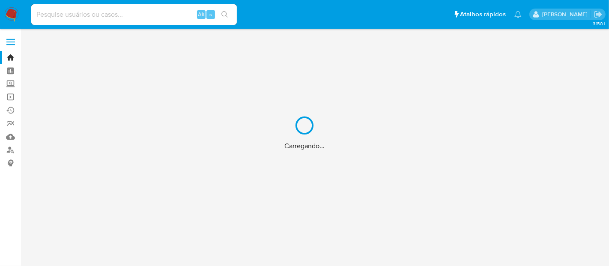
click at [78, 17] on div "Carregando..." at bounding box center [304, 133] width 609 height 266
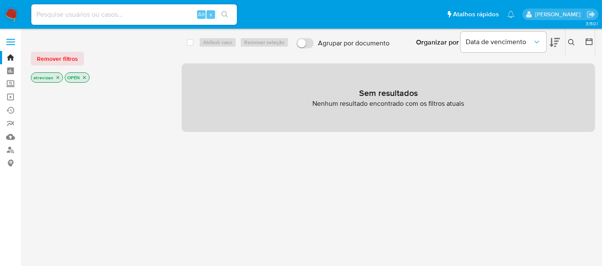
click at [93, 15] on input at bounding box center [134, 14] width 206 height 11
paste input "544022239"
type input "544022239"
click at [225, 12] on icon "search-icon" at bounding box center [225, 14] width 6 height 6
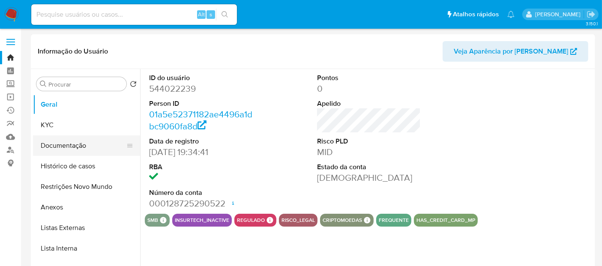
select select "10"
click at [71, 165] on button "Histórico de casos" at bounding box center [83, 166] width 100 height 21
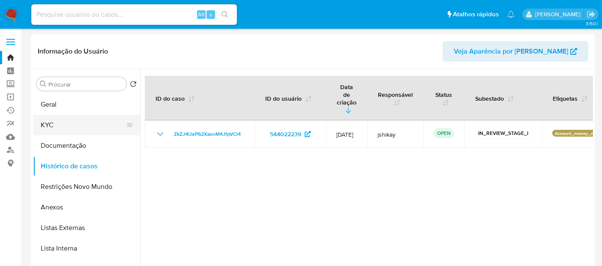
drag, startPoint x: 49, startPoint y: 126, endPoint x: 66, endPoint y: 125, distance: 16.7
click at [50, 126] on button "KYC" at bounding box center [83, 125] width 100 height 21
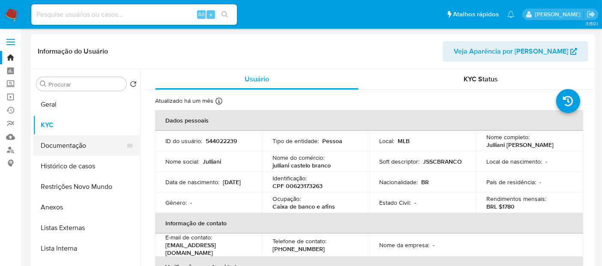
click at [66, 136] on button "Documentação" at bounding box center [83, 145] width 100 height 21
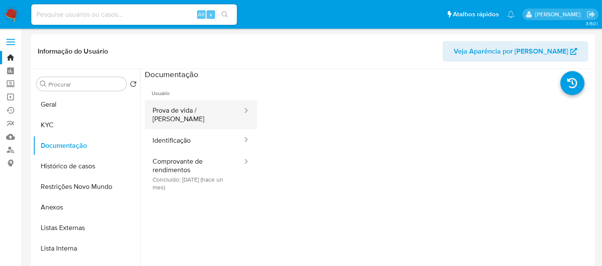
drag, startPoint x: 176, startPoint y: 110, endPoint x: 181, endPoint y: 110, distance: 5.1
click at [176, 110] on button "Prova de vida / Selfie" at bounding box center [194, 114] width 99 height 29
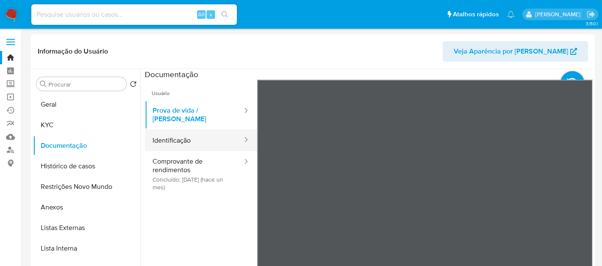
click at [185, 129] on button "Identificação" at bounding box center [194, 140] width 99 height 22
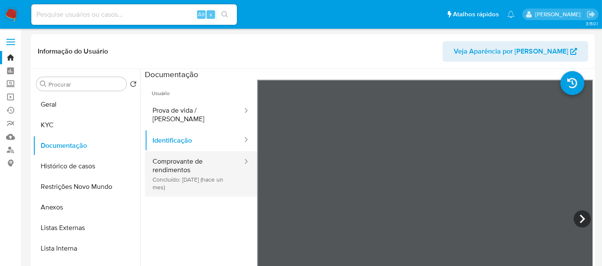
drag, startPoint x: 176, startPoint y: 159, endPoint x: 222, endPoint y: 162, distance: 46.4
click at [177, 159] on button "Comprovante de rendimentos Concluído: 16/07/2025 (hace un mes)" at bounding box center [194, 173] width 99 height 45
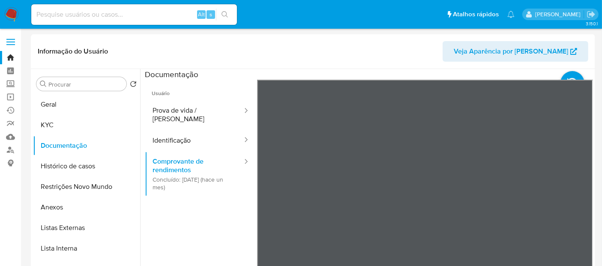
drag, startPoint x: 59, startPoint y: 126, endPoint x: 94, endPoint y: 124, distance: 35.7
click at [60, 125] on button "KYC" at bounding box center [83, 125] width 100 height 21
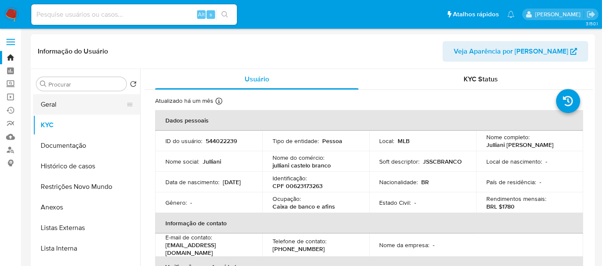
click at [49, 105] on button "Geral" at bounding box center [83, 104] width 100 height 21
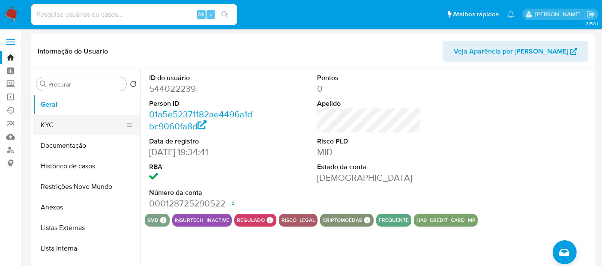
click at [50, 124] on button "KYC" at bounding box center [83, 125] width 100 height 21
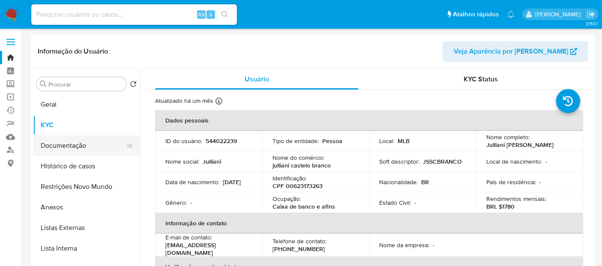
click at [68, 146] on button "Documentação" at bounding box center [83, 145] width 100 height 21
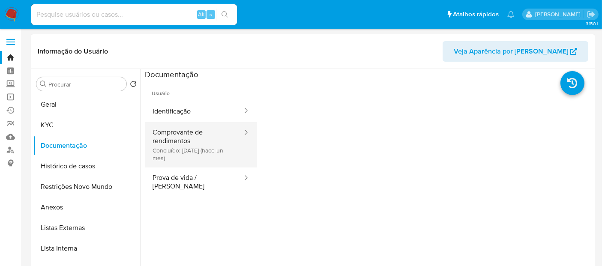
click at [191, 138] on button "Comprovante de rendimentos Concluído: 16/07/2025 (hace un mes)" at bounding box center [194, 144] width 99 height 45
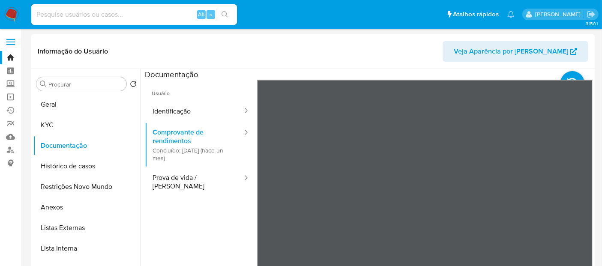
click at [9, 14] on img at bounding box center [11, 14] width 15 height 15
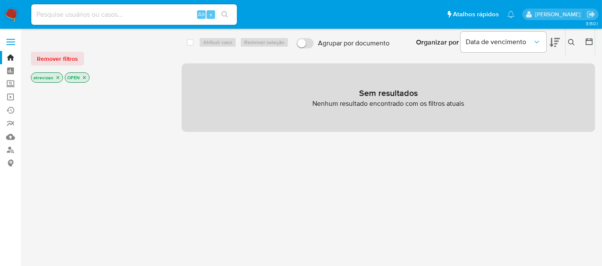
click at [55, 79] on icon "close-filter" at bounding box center [57, 77] width 5 height 5
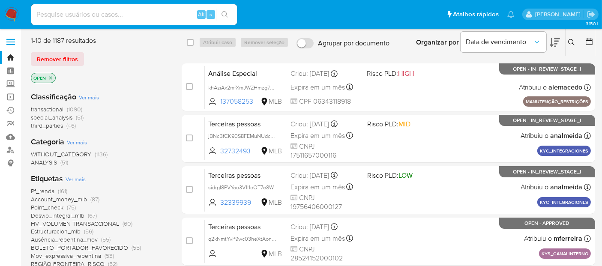
click at [572, 39] on icon at bounding box center [571, 42] width 7 height 7
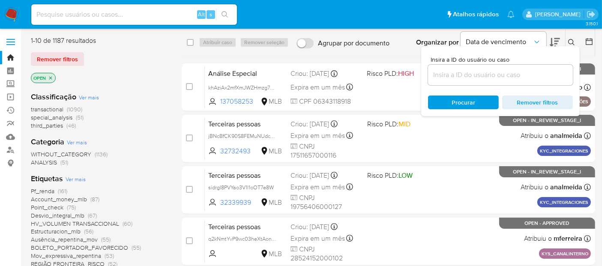
click at [457, 81] on div at bounding box center [500, 75] width 145 height 21
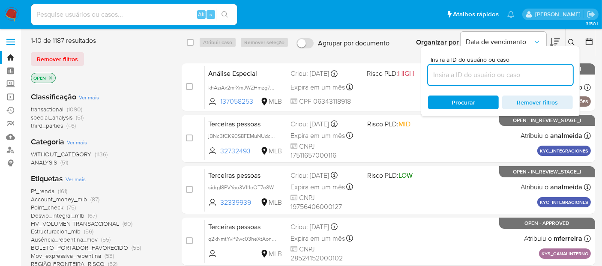
click at [455, 75] on input at bounding box center [500, 74] width 145 height 11
paste input "97lQHFpkJwkpjsLSy3LXB3mT"
type input "97lQHFpkJwkpjsLSy3LXB3mT"
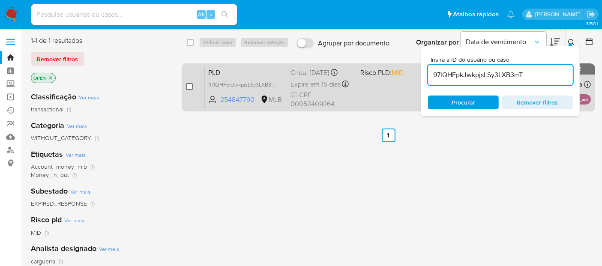
drag, startPoint x: 191, startPoint y: 83, endPoint x: 198, endPoint y: 83, distance: 7.3
click at [191, 83] on input "checkbox" at bounding box center [189, 86] width 7 height 7
checkbox input "true"
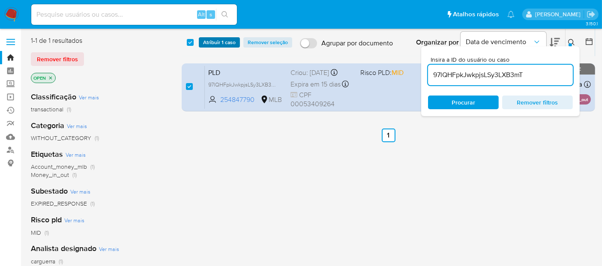
click at [214, 42] on span "Atribuir 1 caso" at bounding box center [219, 42] width 33 height 9
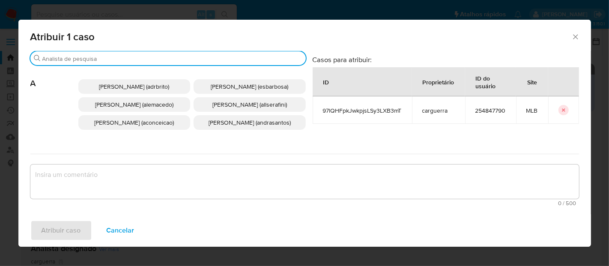
click at [100, 62] on input "Buscar" at bounding box center [172, 59] width 260 height 8
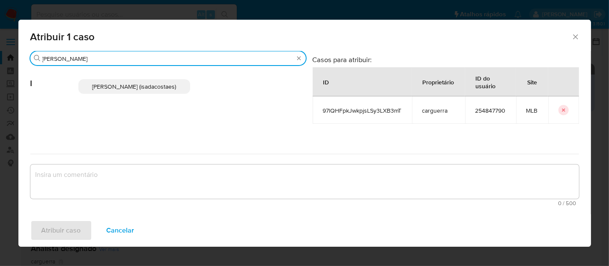
type input "igor"
click at [119, 82] on span "Igor Sa Da Costa E Silva (isadacostaes)" at bounding box center [134, 86] width 84 height 9
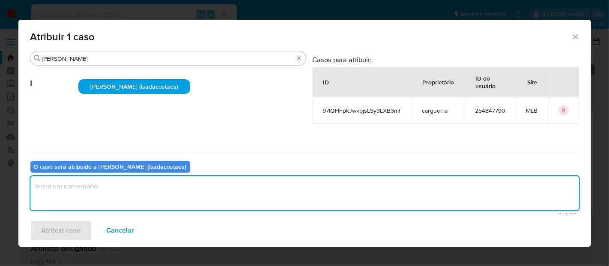
click at [75, 192] on textarea "assign-modal" at bounding box center [304, 193] width 549 height 34
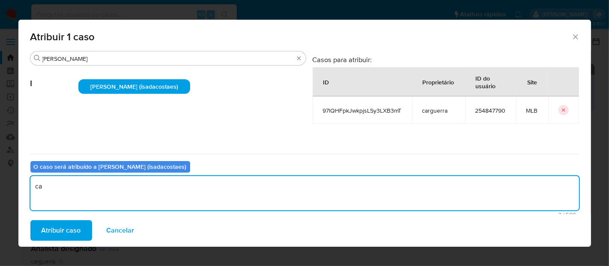
type textarea "c"
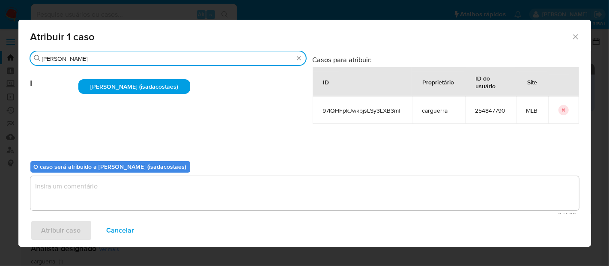
drag, startPoint x: 64, startPoint y: 59, endPoint x: 0, endPoint y: 59, distance: 64.3
click at [0, 59] on div "Atribuir 1 caso Buscar igor I Igor Sa Da Costa E Silva (isadacostaes) Casos par…" at bounding box center [304, 133] width 609 height 266
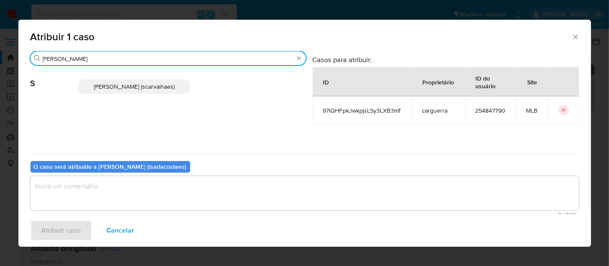
type input "sara"
click at [113, 82] on span "Sara Heide Carvalhaes Gomes Teixeira (scarvalhaes)" at bounding box center [134, 86] width 81 height 9
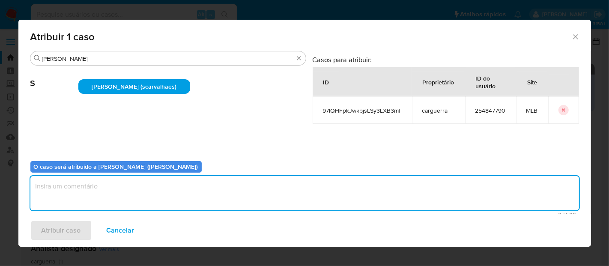
click at [60, 189] on textarea "assign-modal" at bounding box center [304, 193] width 549 height 34
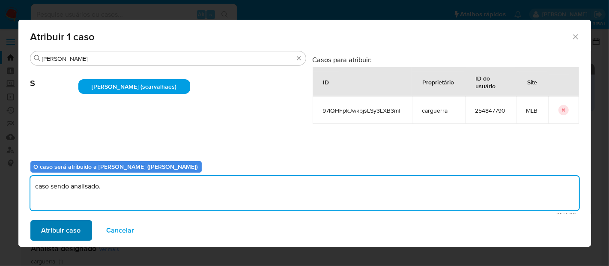
type textarea "caso sendo analisado."
click at [70, 232] on span "Atribuir caso" at bounding box center [61, 230] width 39 height 19
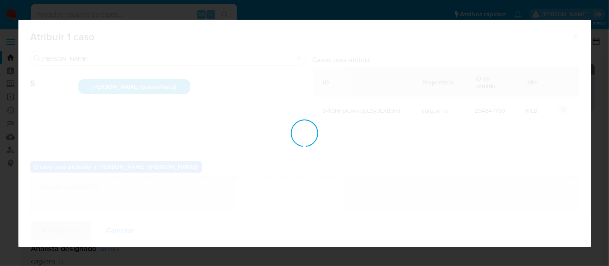
checkbox input "false"
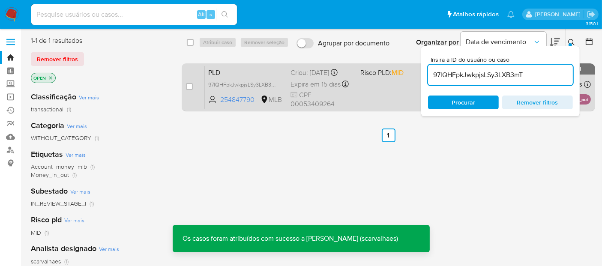
click at [373, 89] on div "PLD 97lQHFpkJwkpjsLSy3LXB3mT 254847790 MLB Risco PLD: MID Criou: 12/07/2025 Cri…" at bounding box center [398, 87] width 386 height 43
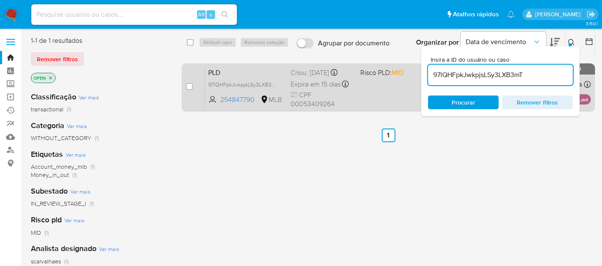
click at [369, 88] on div "PLD 97lQHFpkJwkpjsLSy3LXB3mT 254847790 MLB Risco PLD: MID Criou: 12/07/2025 Cri…" at bounding box center [398, 87] width 386 height 43
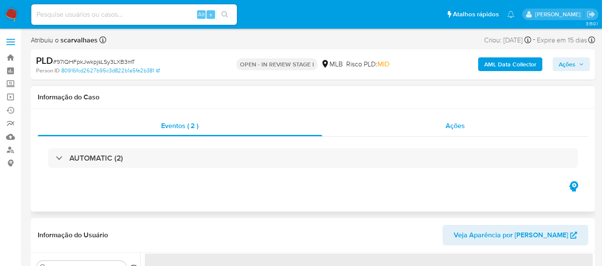
click at [465, 128] on div "Ações" at bounding box center [455, 126] width 267 height 21
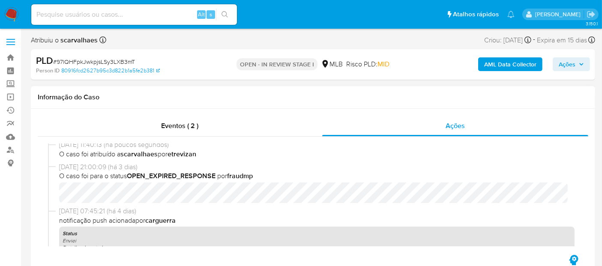
select select "10"
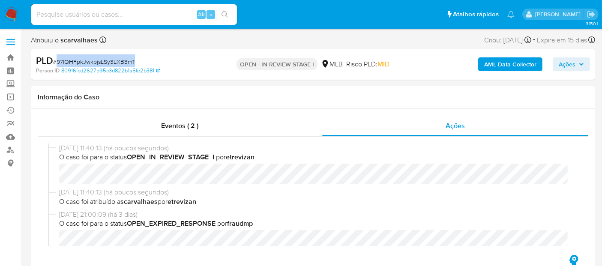
drag, startPoint x: 58, startPoint y: 62, endPoint x: 135, endPoint y: 59, distance: 76.8
click at [135, 59] on div "PLD # 97lQHFpkJwkpjsLSy3LXB3mT" at bounding box center [127, 60] width 182 height 13
copy span "97lQHFpkJwkpjsLSy3LXB3mT"
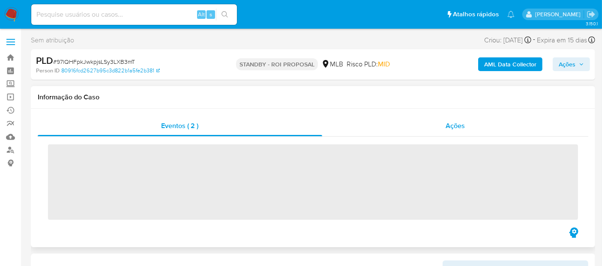
click at [456, 125] on span "Ações" at bounding box center [455, 126] width 19 height 10
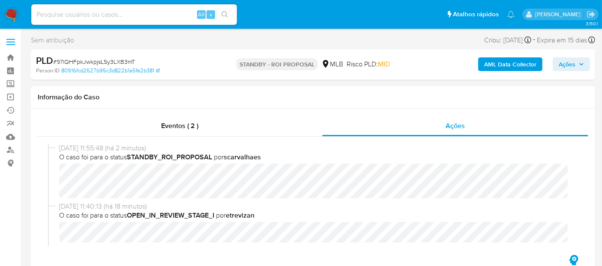
select select "10"
click at [169, 129] on span "Eventos ( 2 )" at bounding box center [179, 126] width 37 height 10
